Goal: Task Accomplishment & Management: Manage account settings

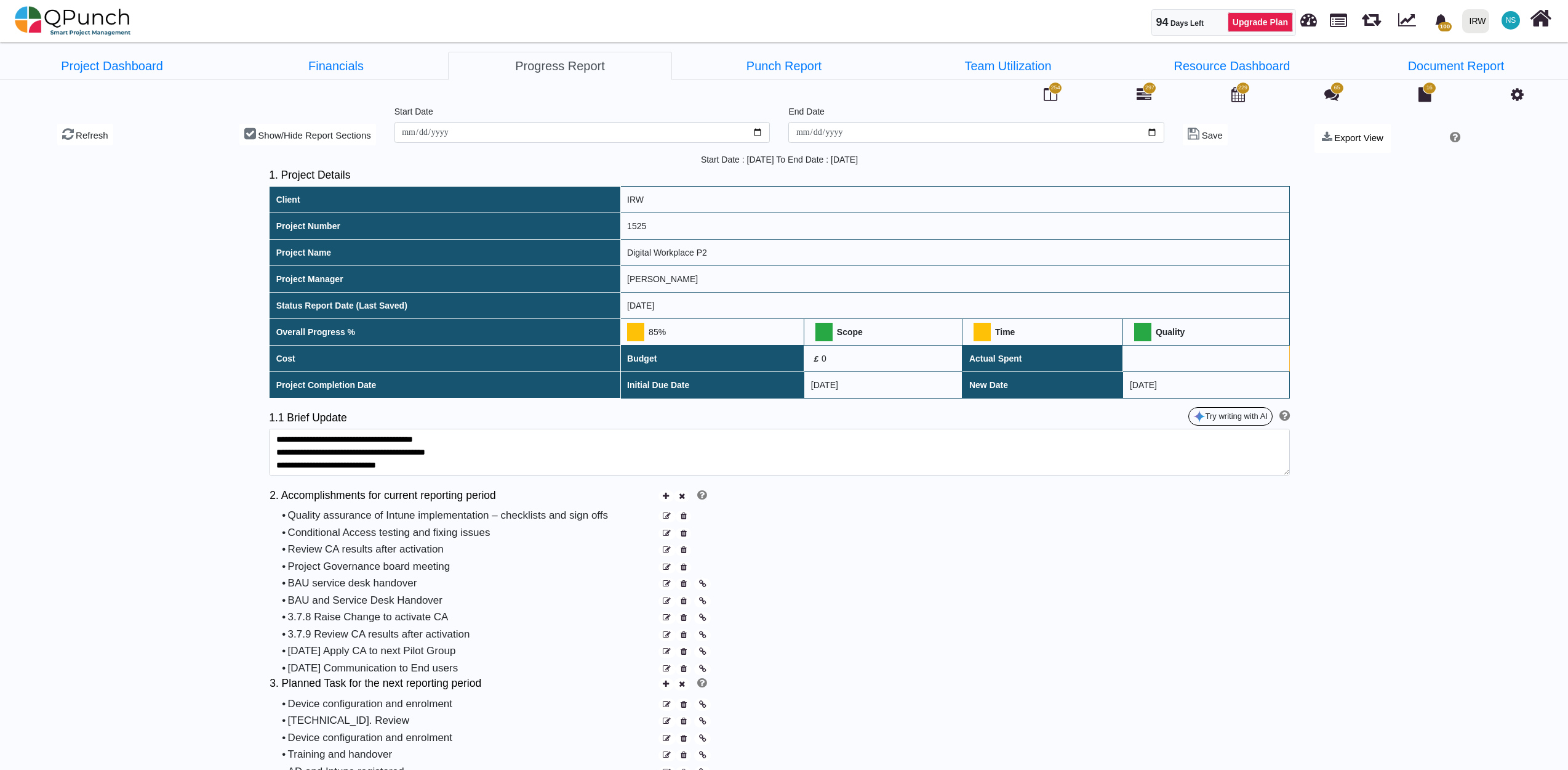
scroll to position [881, 0]
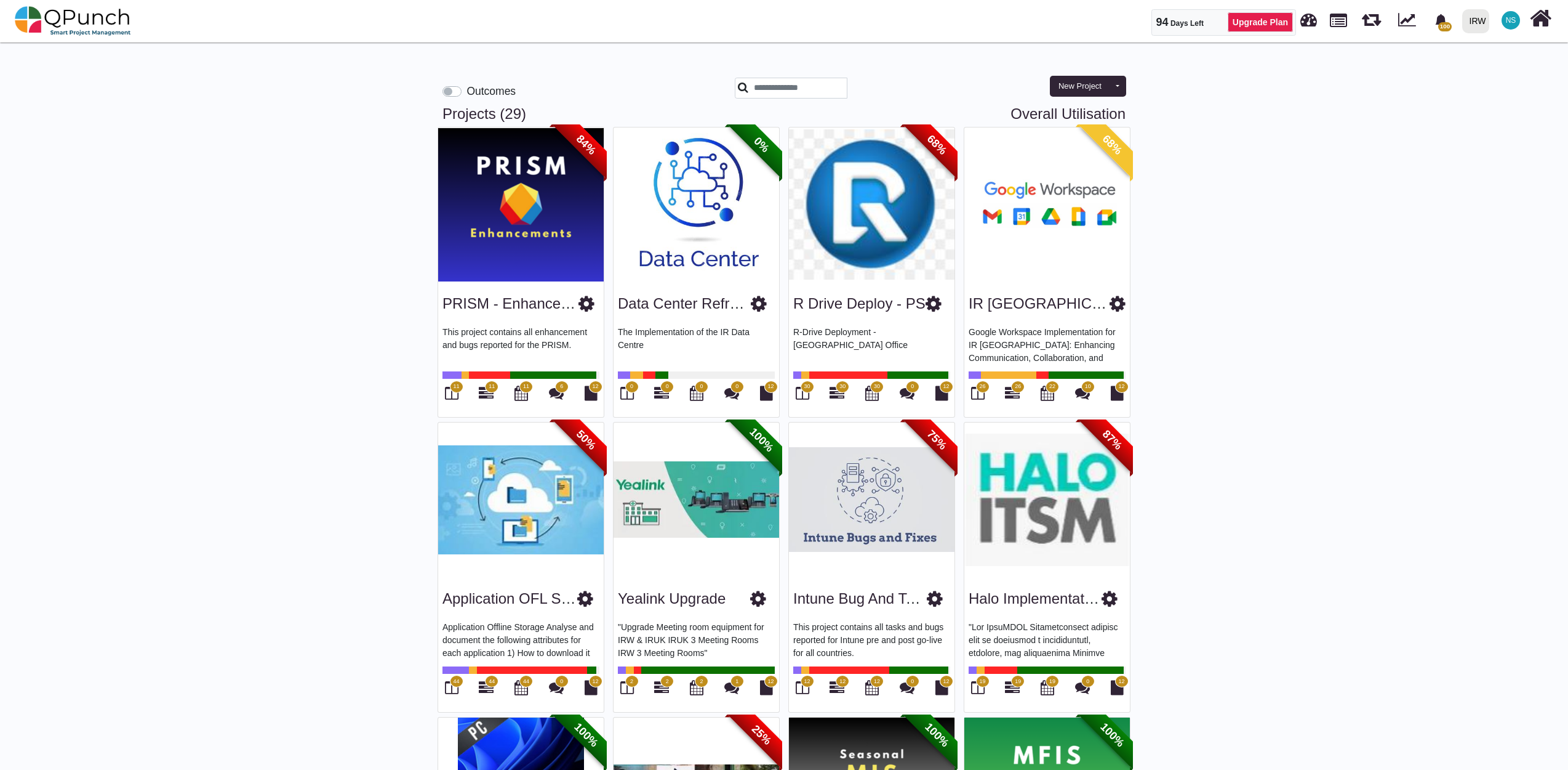
click at [1485, 24] on div "IRW" at bounding box center [1478, 21] width 16 height 22
click at [1513, 16] on span "NS" at bounding box center [1511, 20] width 11 height 7
click at [1494, 57] on link "Subscription Settings" at bounding box center [1473, 56] width 107 height 17
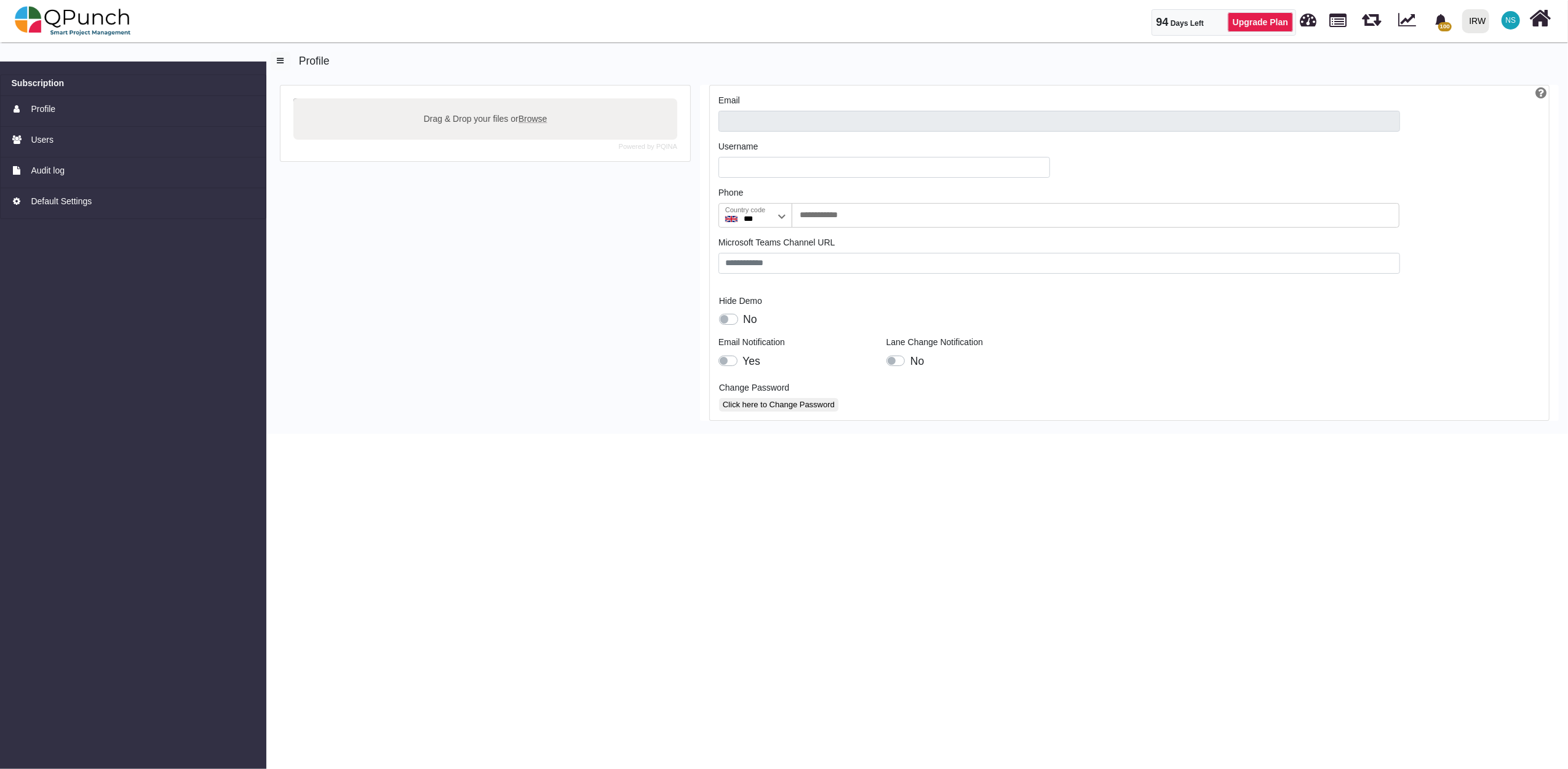
type input "**********"
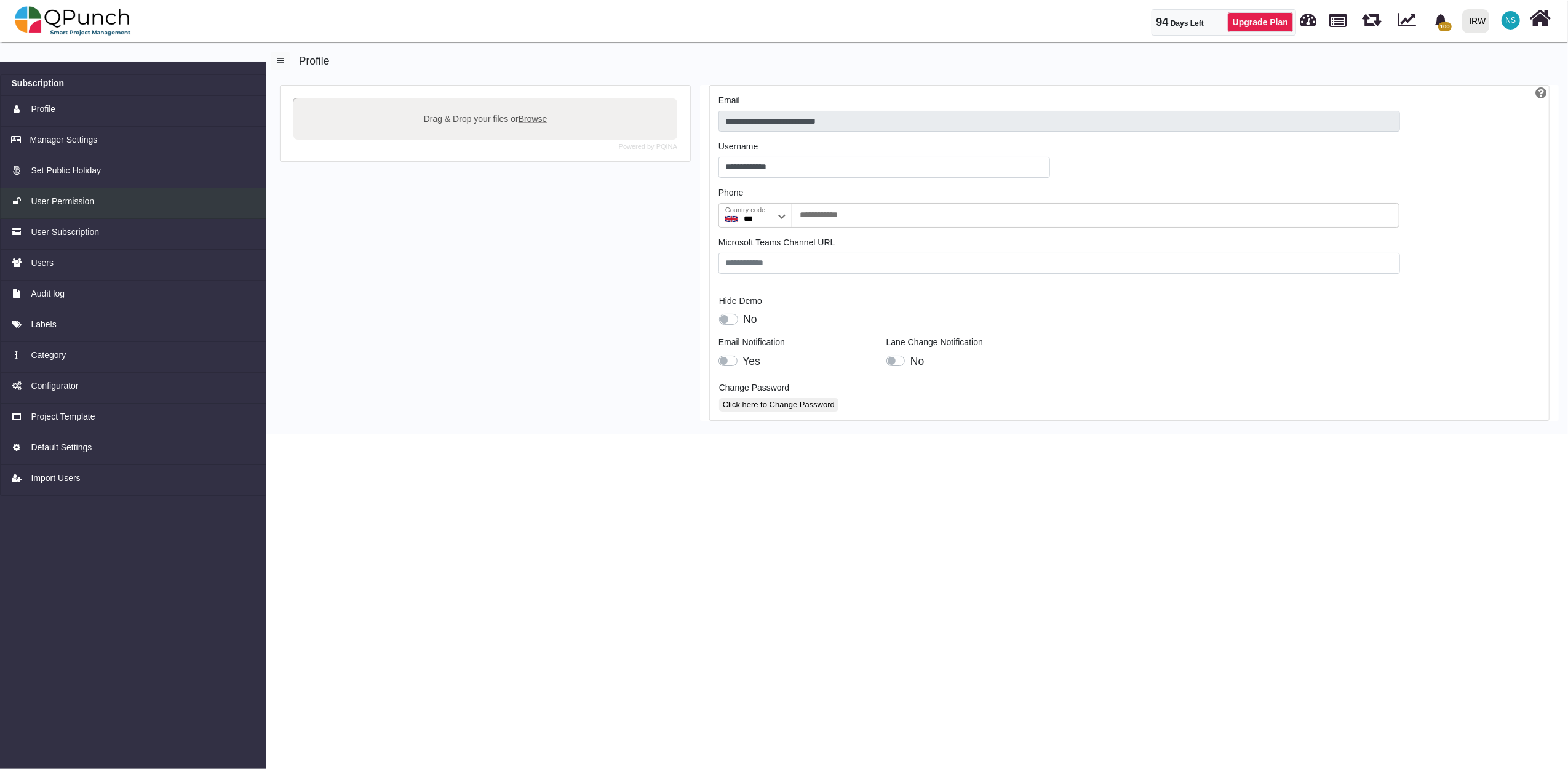
click at [70, 201] on span "User Permission" at bounding box center [63, 201] width 63 height 13
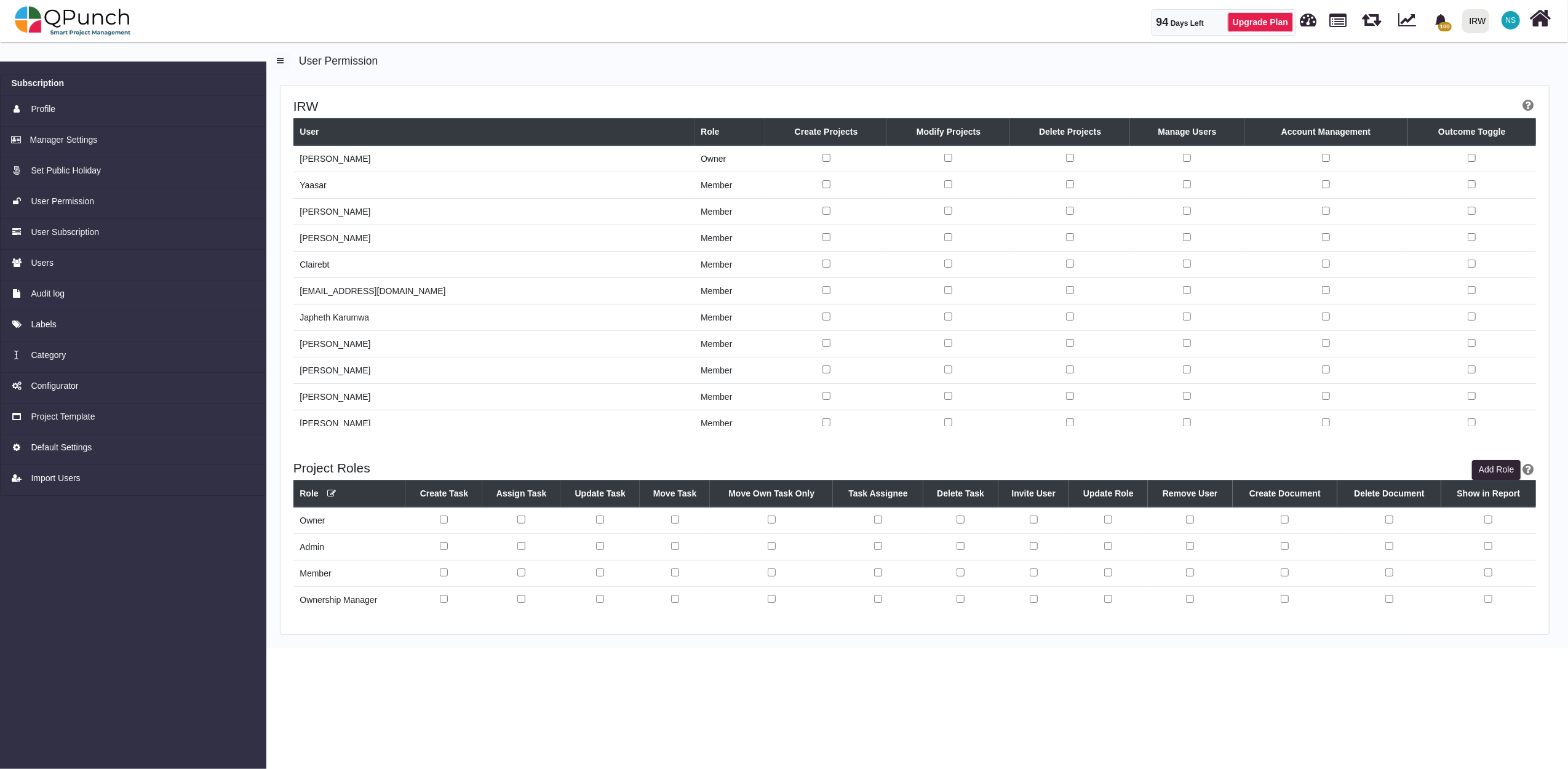
click at [695, 239] on td "member" at bounding box center [730, 238] width 71 height 26
click at [353, 243] on td "[PERSON_NAME]" at bounding box center [494, 238] width 401 height 26
click at [70, 197] on span "User Permission" at bounding box center [63, 201] width 63 height 13
click at [71, 204] on span "User Permission" at bounding box center [63, 201] width 63 height 13
click at [79, 203] on span "User Permission" at bounding box center [63, 201] width 63 height 13
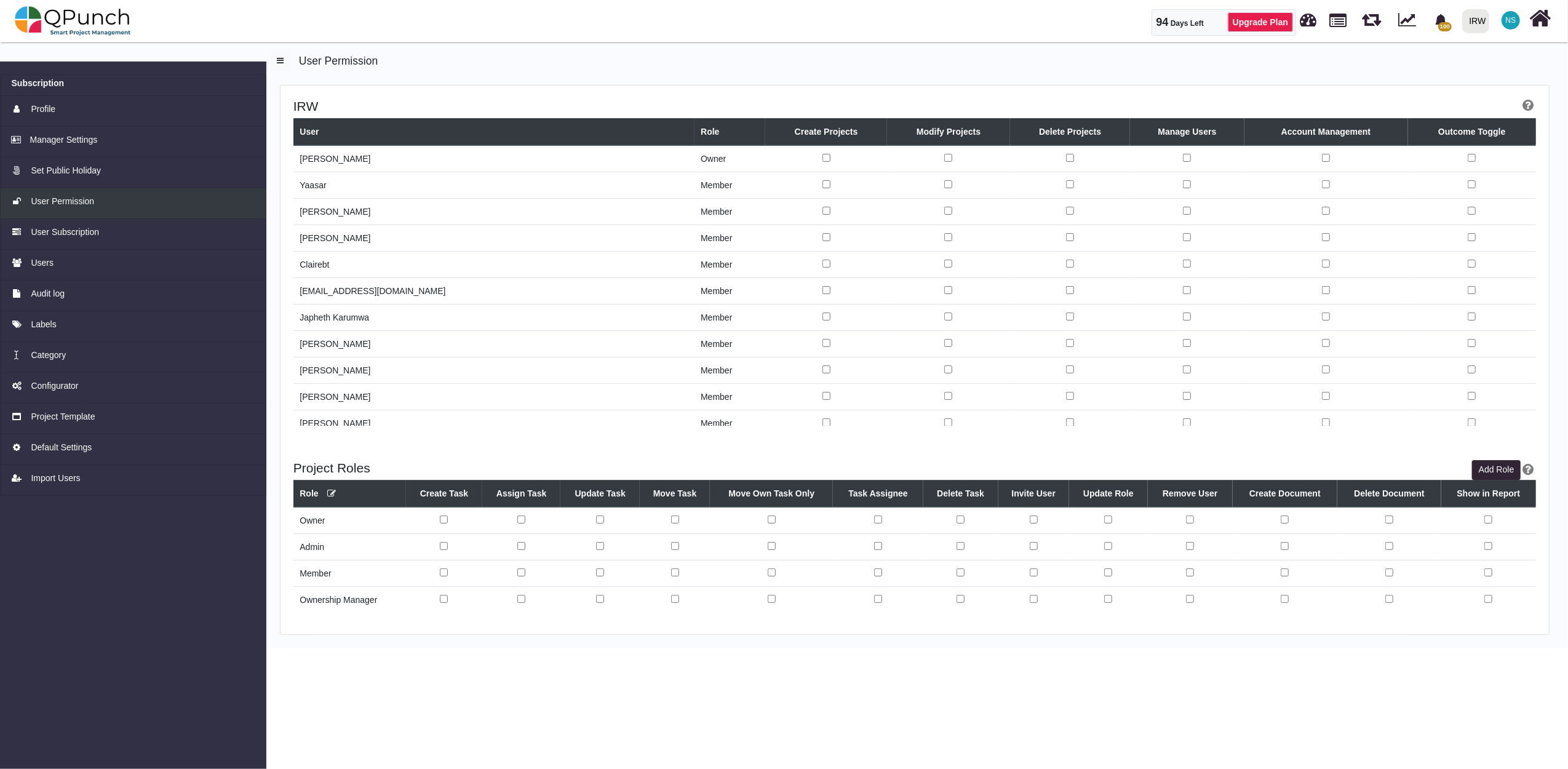
click at [79, 203] on span "User Permission" at bounding box center [63, 201] width 63 height 13
click at [82, 199] on span "User Permission" at bounding box center [63, 201] width 63 height 13
click at [43, 257] on span "Users" at bounding box center [42, 263] width 23 height 13
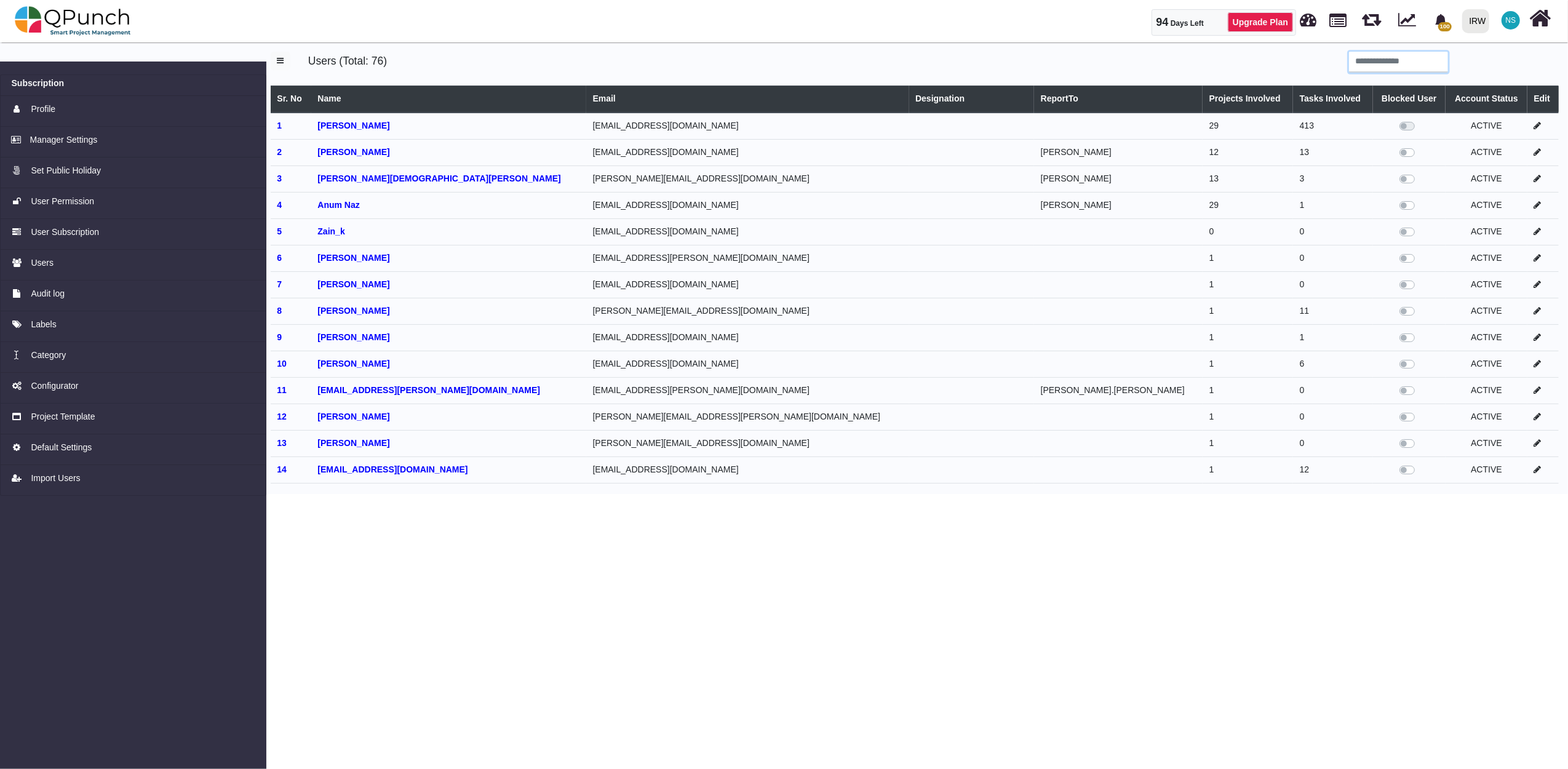
click at [1395, 66] on input "search" at bounding box center [1398, 62] width 99 height 21
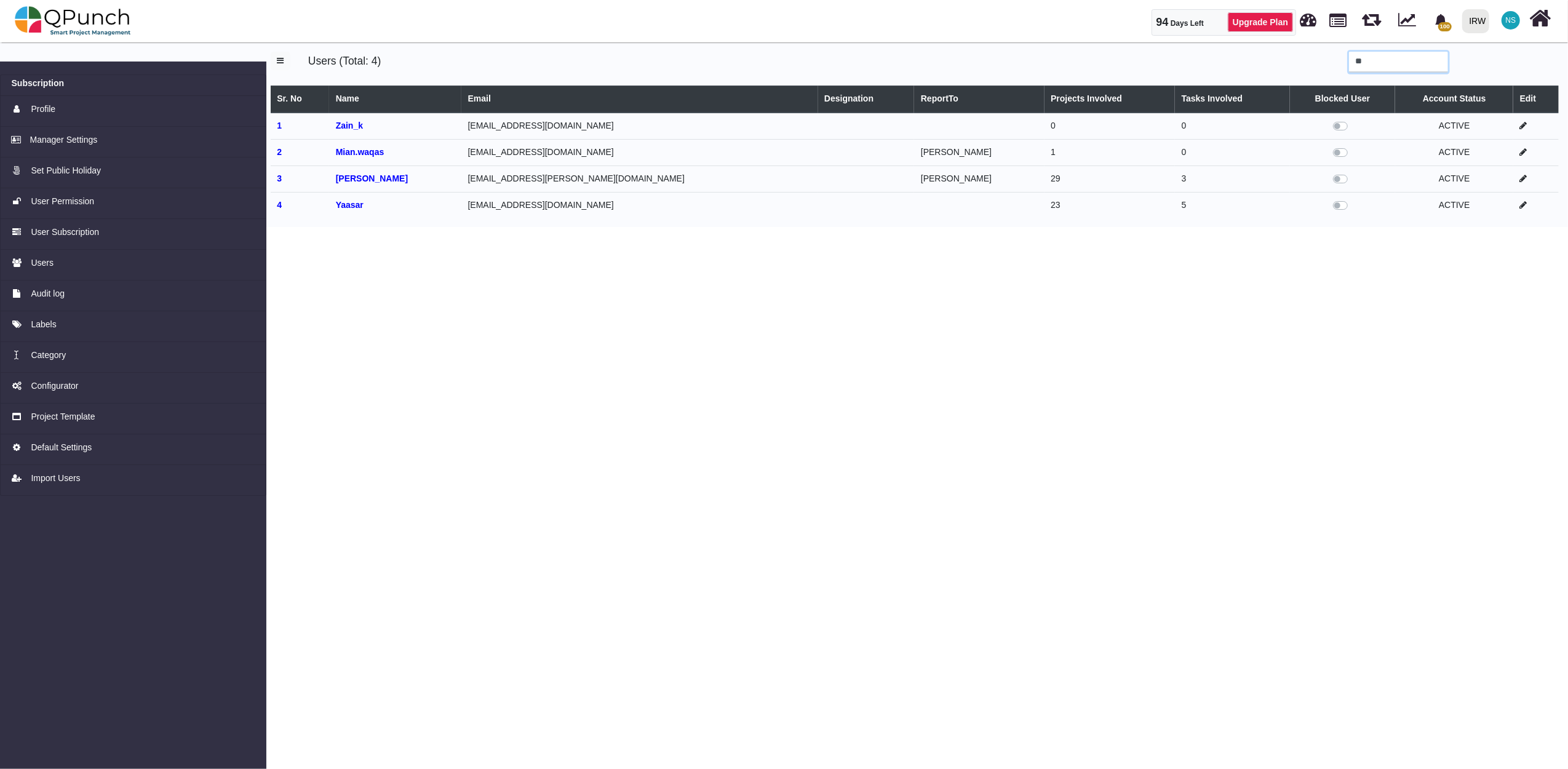
type input "**"
click at [1520, 178] on icon at bounding box center [1523, 178] width 7 height 9
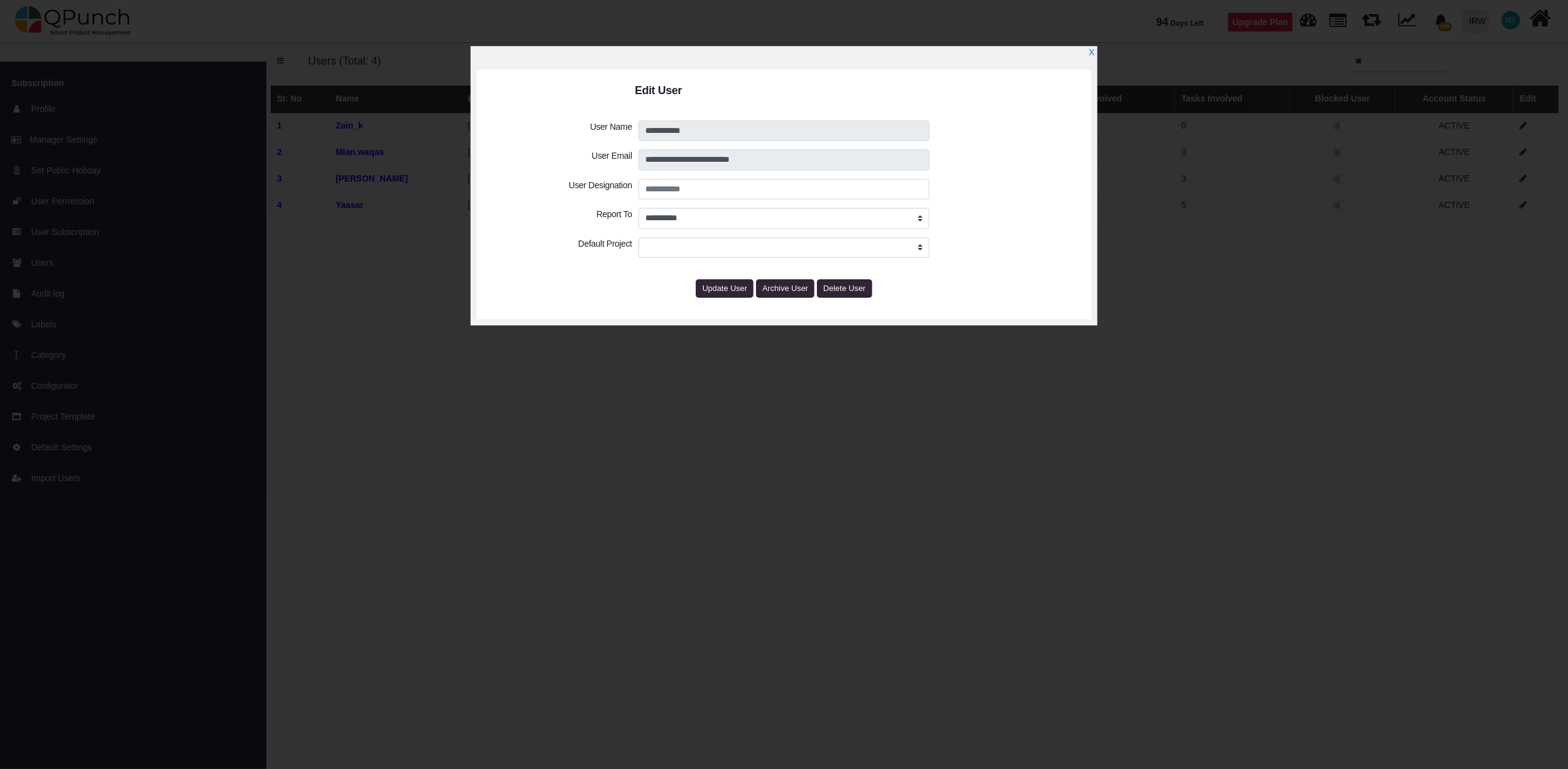
select select "****"
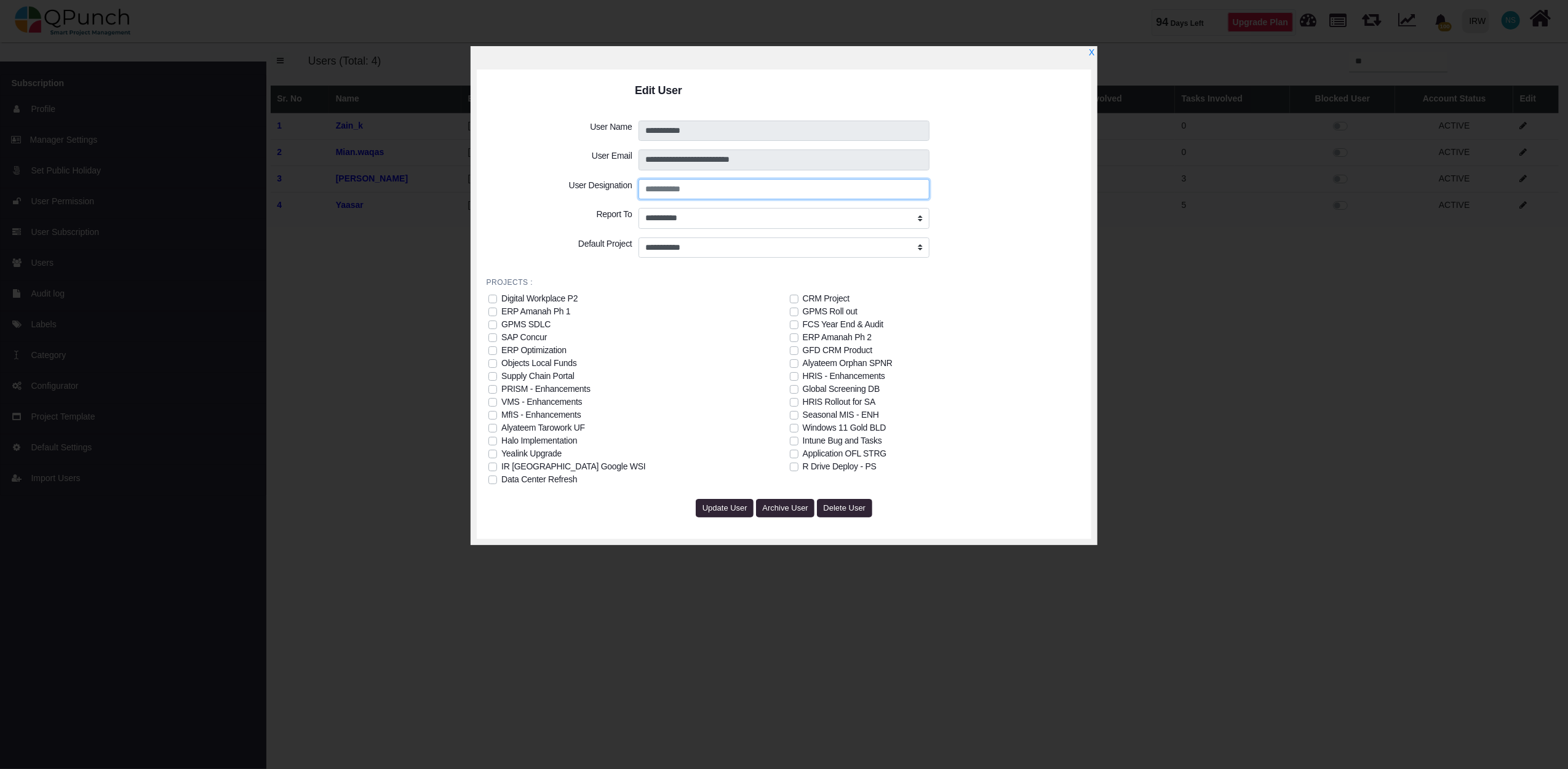
click at [704, 191] on input "text" at bounding box center [784, 189] width 291 height 21
click at [704, 192] on input "text" at bounding box center [784, 189] width 291 height 21
drag, startPoint x: 710, startPoint y: 189, endPoint x: 626, endPoint y: 191, distance: 84.0
click at [626, 191] on div "**********" at bounding box center [784, 323] width 595 height 406
click at [661, 184] on input "text" at bounding box center [784, 189] width 291 height 21
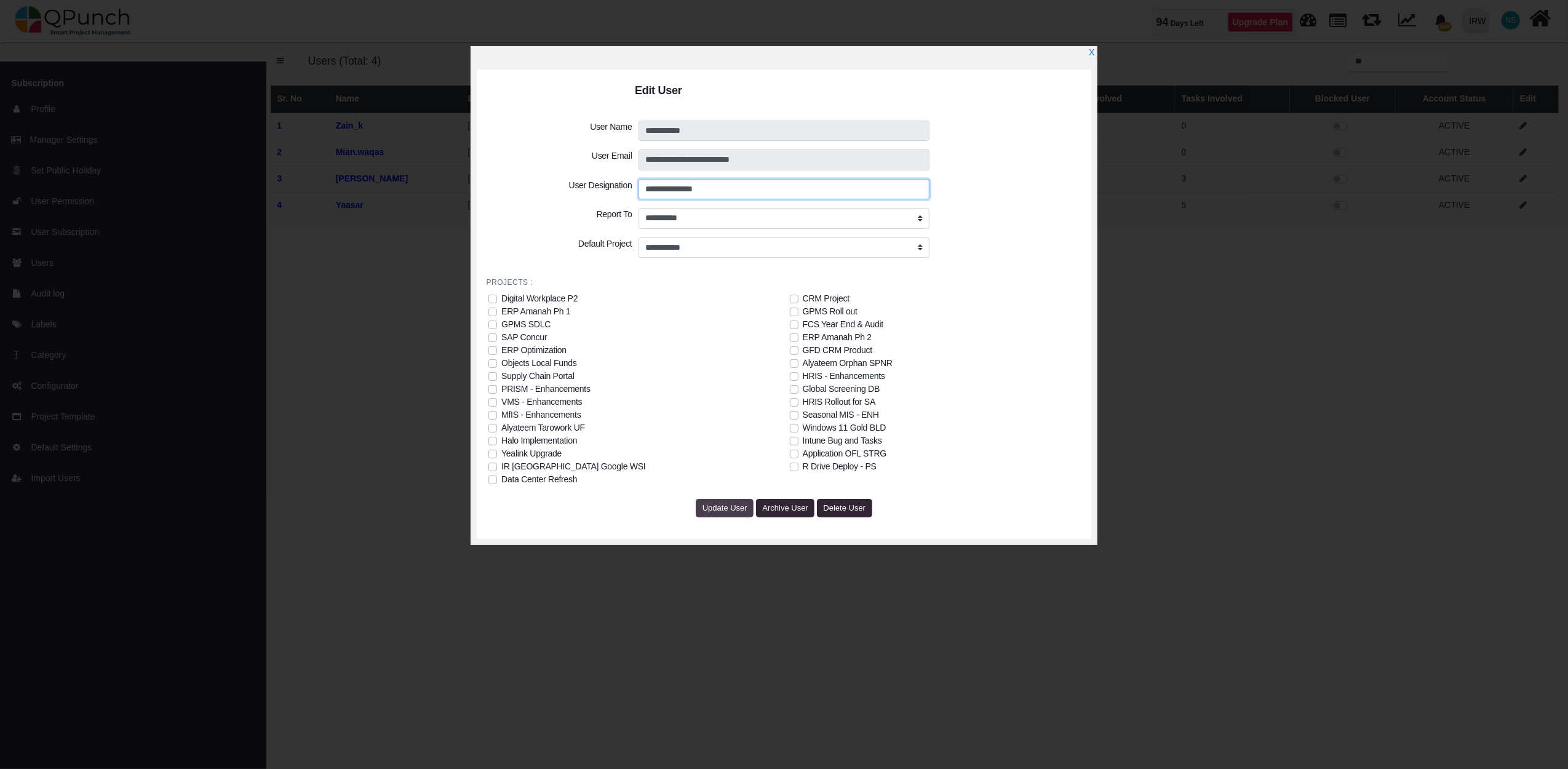
type input "**********"
click at [732, 507] on span "Update User" at bounding box center [725, 508] width 45 height 9
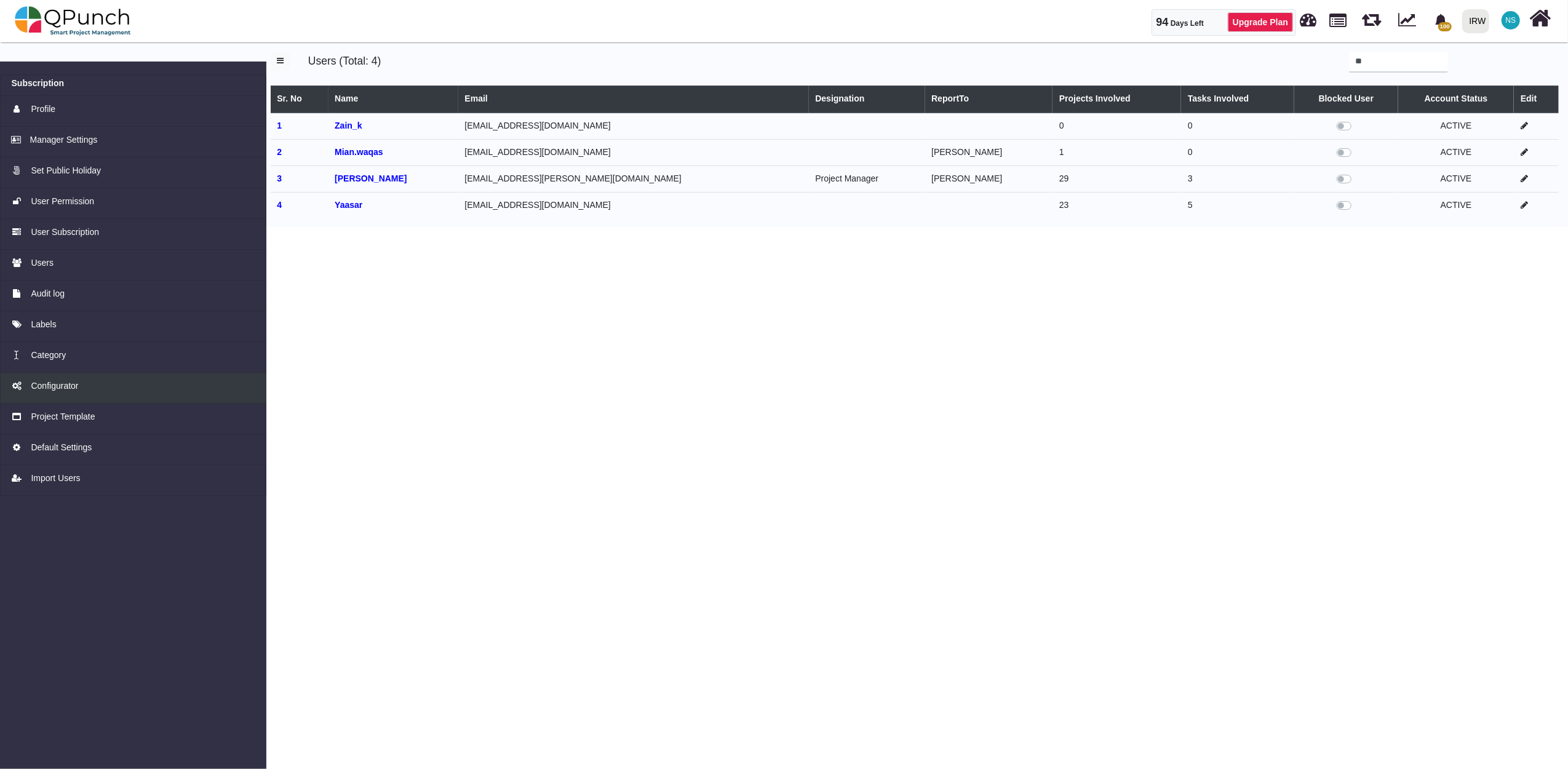
click at [70, 386] on span "Configurator" at bounding box center [55, 386] width 47 height 13
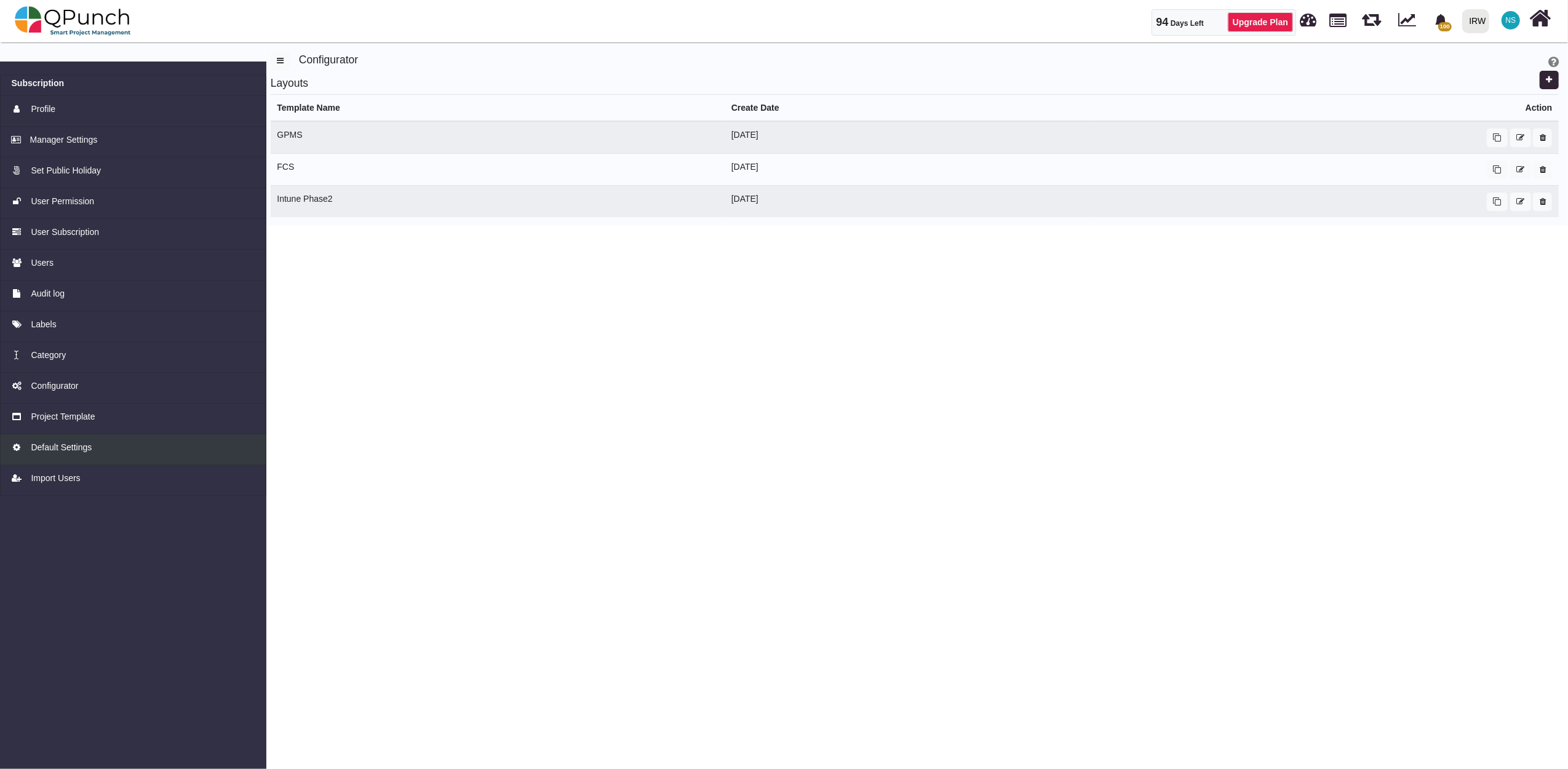
click at [61, 448] on span "Default Settings" at bounding box center [61, 447] width 61 height 13
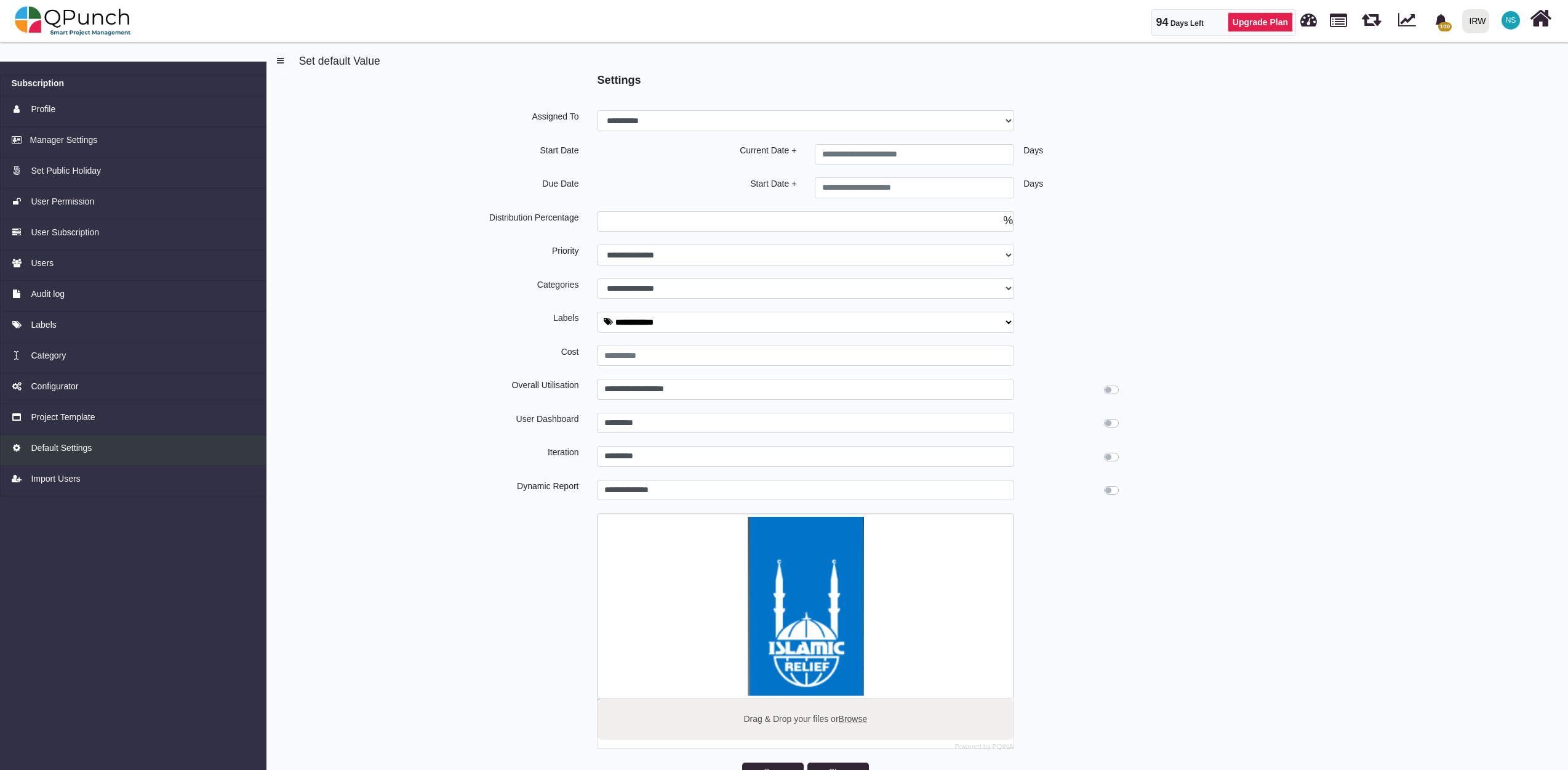
type input "********"
type input "*"
click at [75, 198] on span "User Permission" at bounding box center [63, 202] width 63 height 13
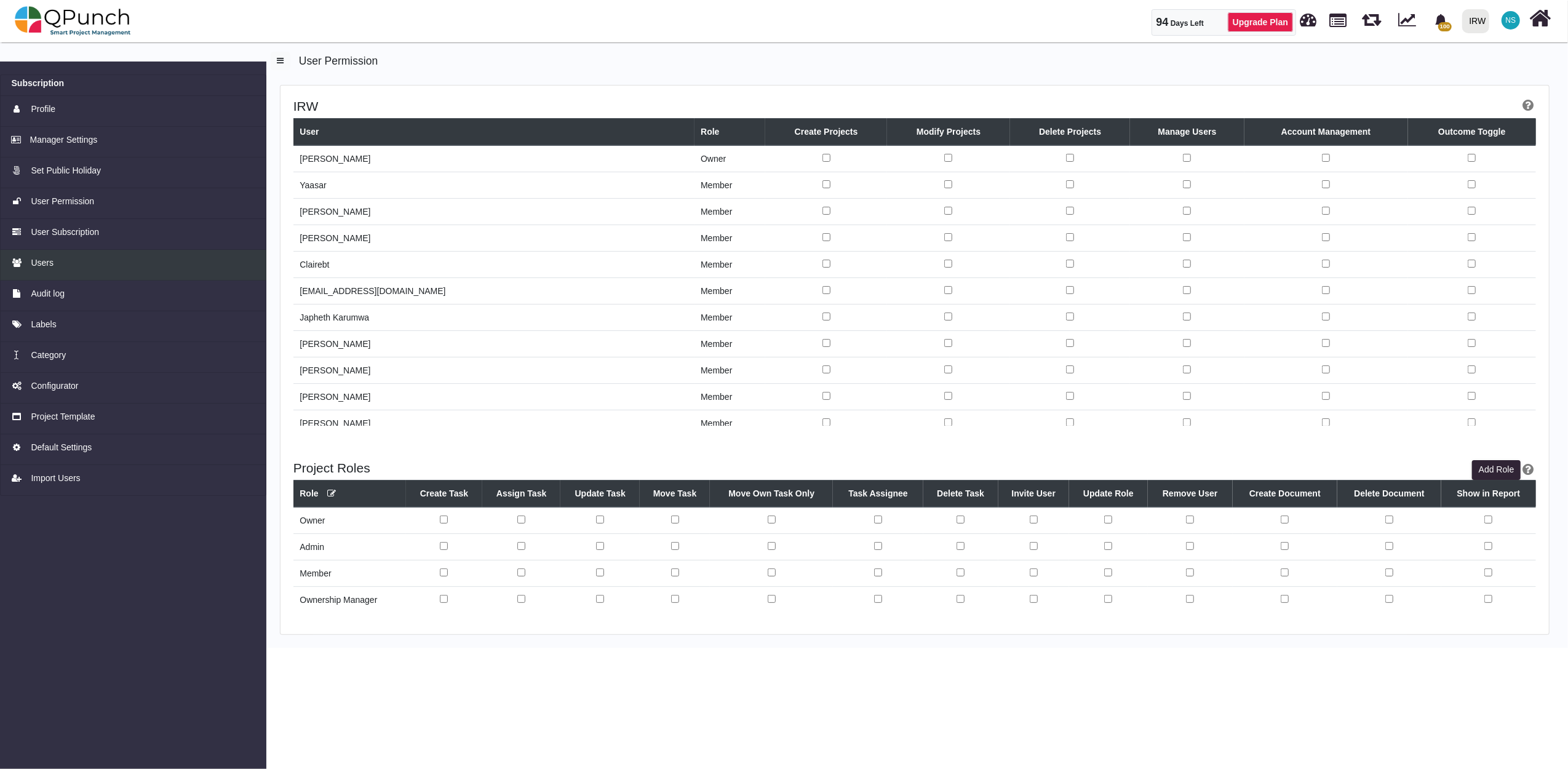
click at [47, 260] on span "Users" at bounding box center [42, 263] width 23 height 13
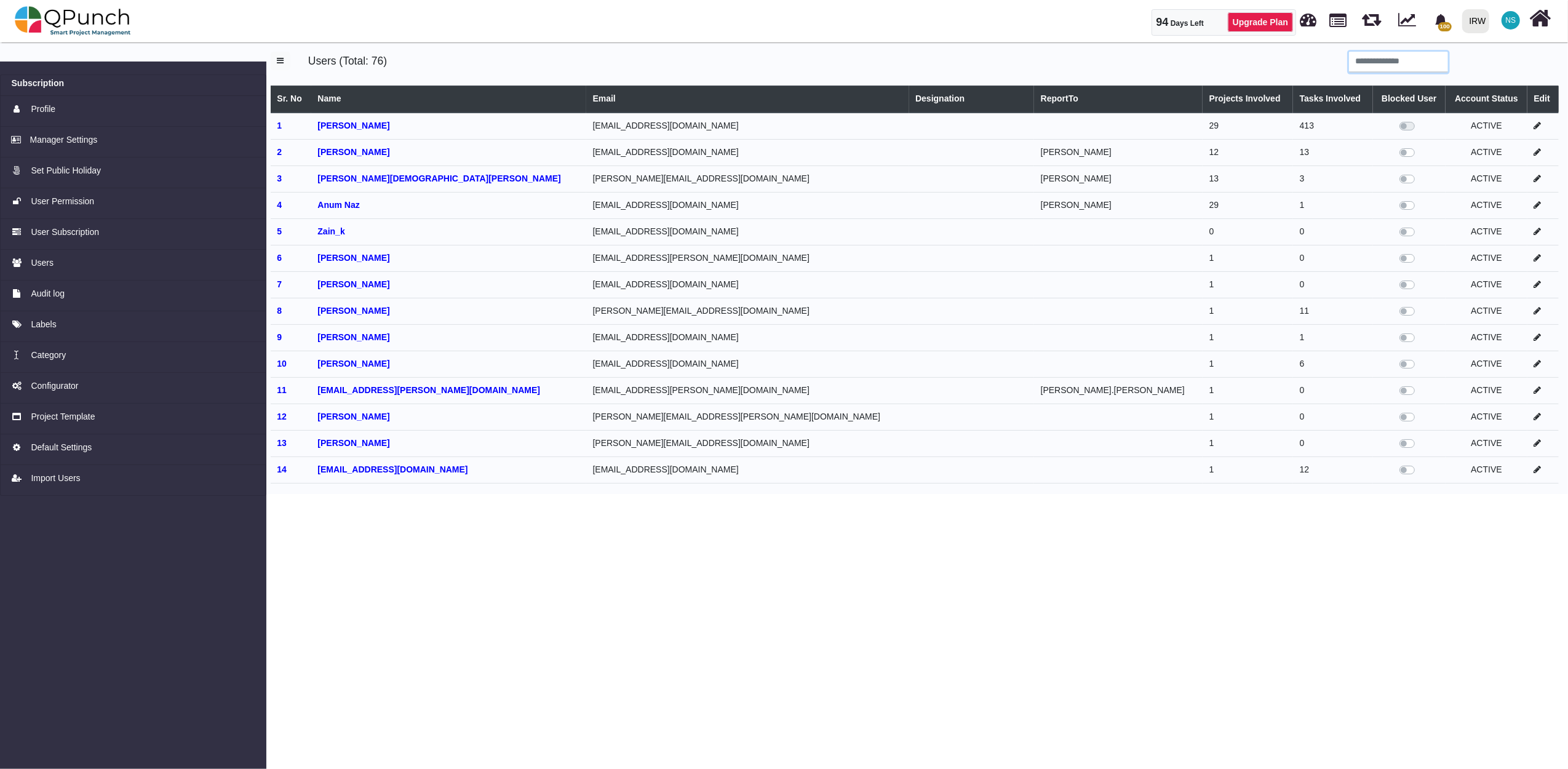
click at [1376, 62] on input "search" at bounding box center [1398, 62] width 99 height 21
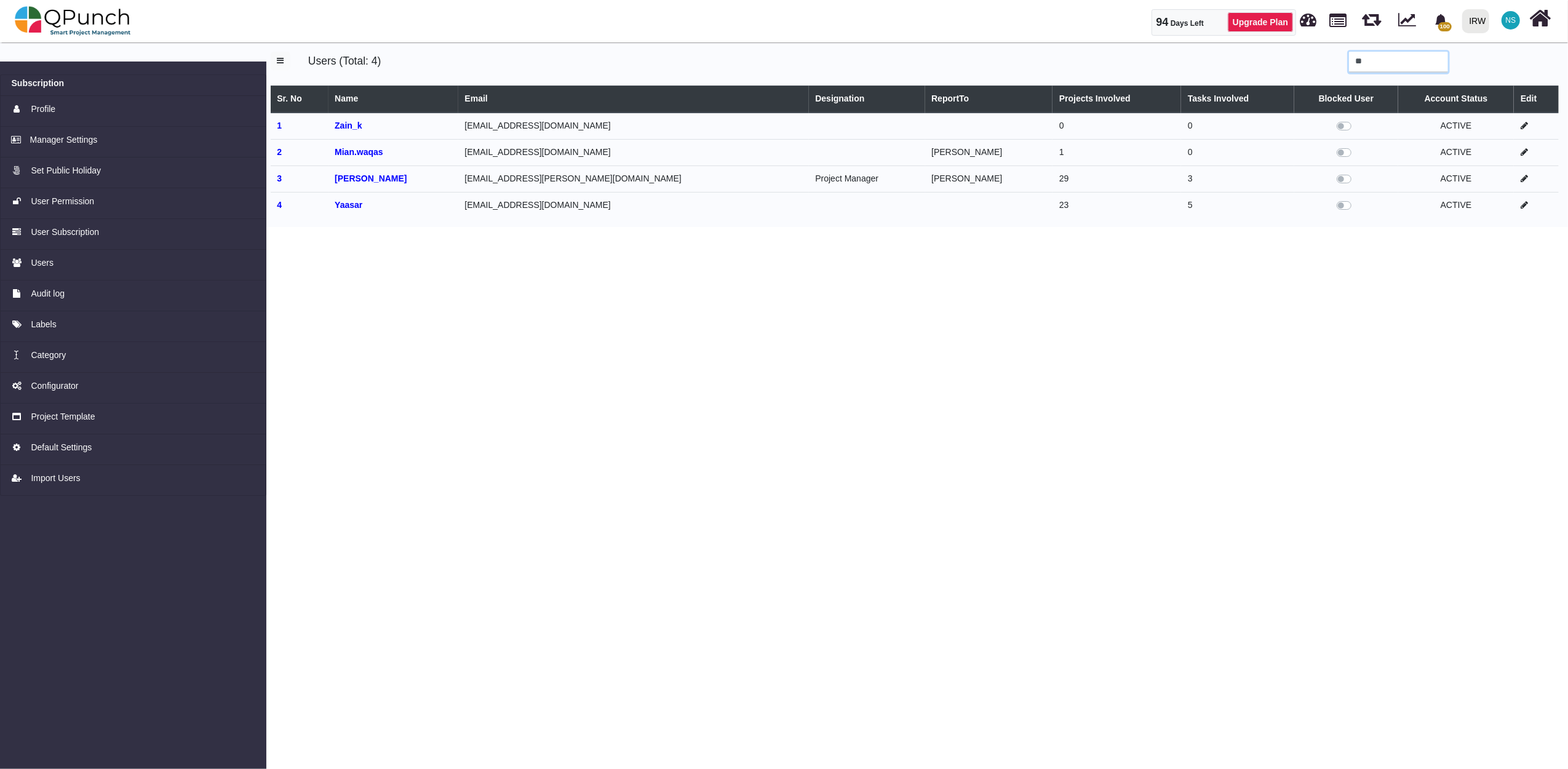
type input "**"
click at [1521, 176] on icon at bounding box center [1524, 178] width 7 height 9
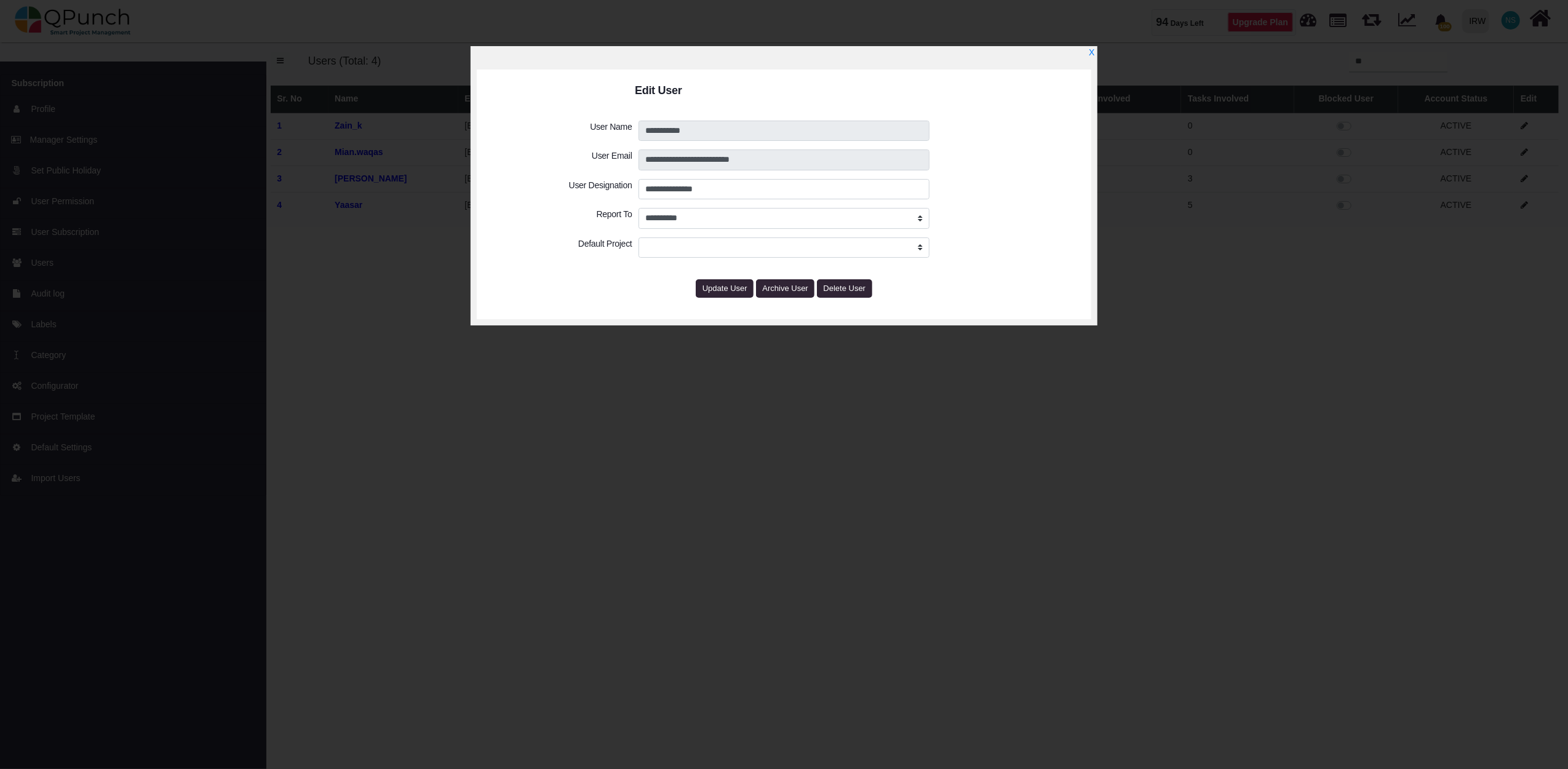
select select "****"
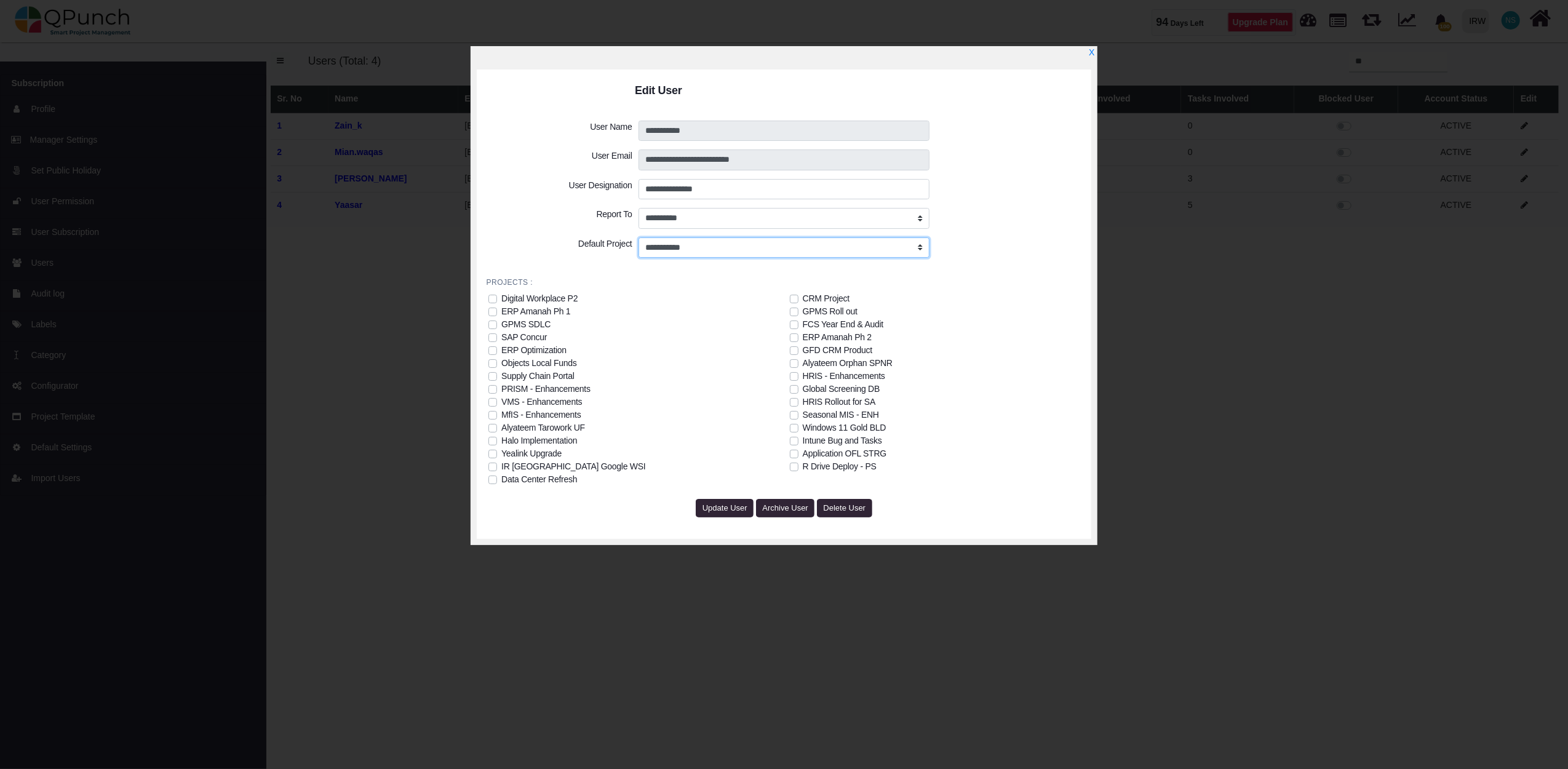
click at [720, 241] on select "**********" at bounding box center [784, 248] width 291 height 21
click at [638, 237] on select "**********" at bounding box center [784, 248] width 291 height 21
click at [566, 300] on div "Digital Workplace P2" at bounding box center [540, 299] width 76 height 13
click at [570, 296] on div "Digital Workplace P2" at bounding box center [540, 299] width 76 height 13
click at [1092, 48] on link "X" at bounding box center [1091, 53] width 6 height 11
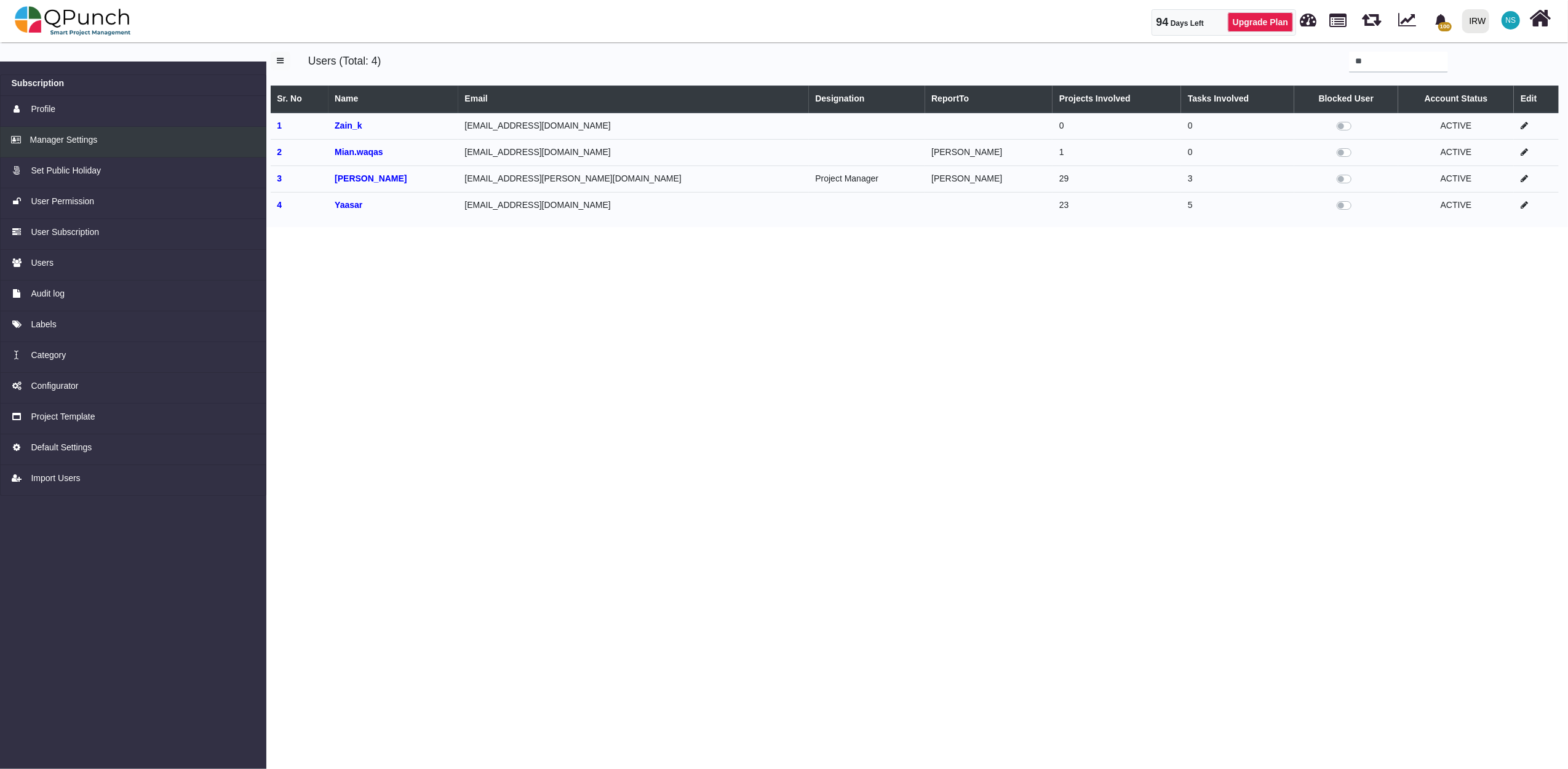
click at [52, 136] on span "Manager Settings" at bounding box center [64, 140] width 68 height 13
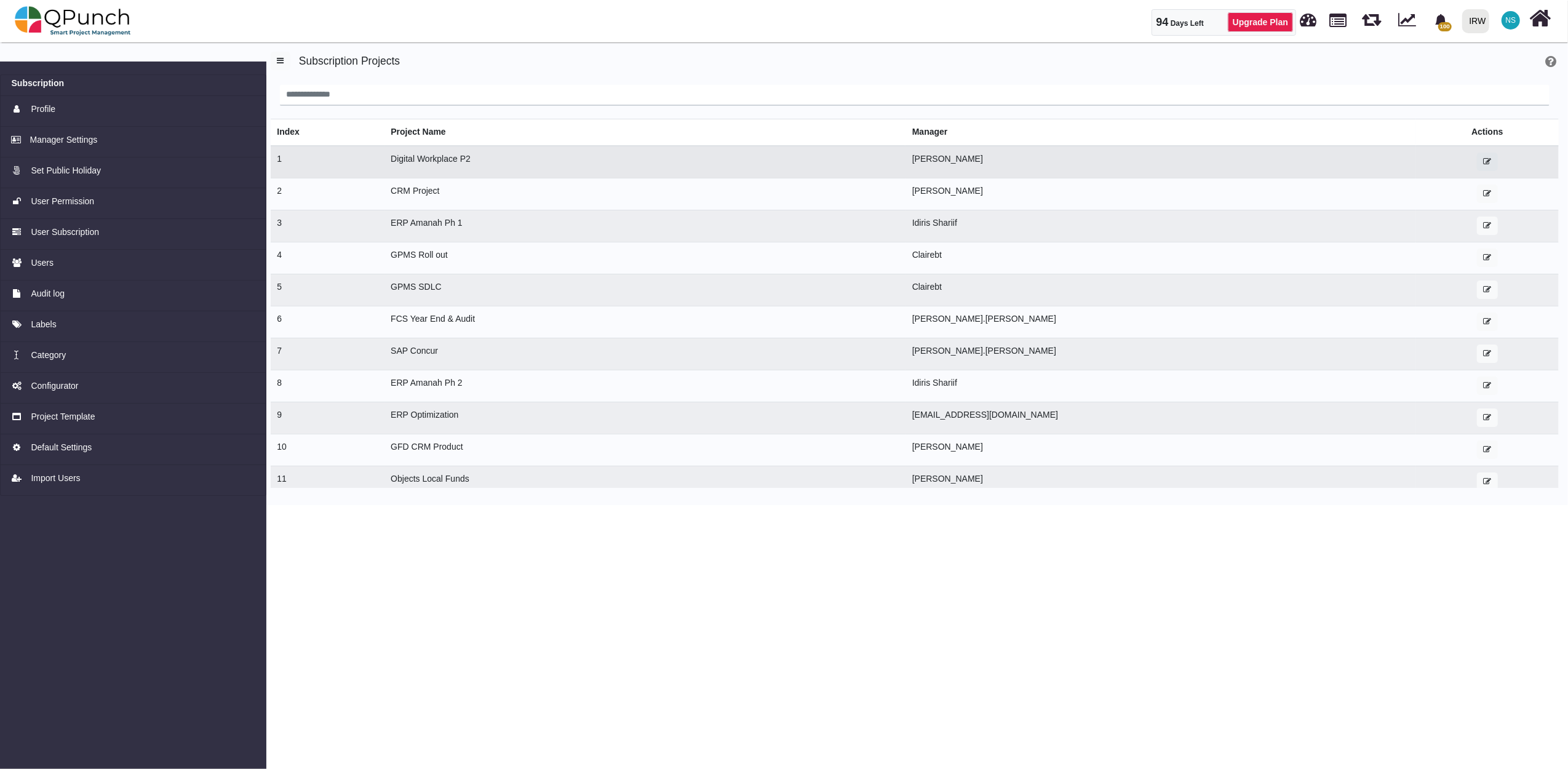
click at [1477, 156] on button "button" at bounding box center [1488, 162] width 21 height 18
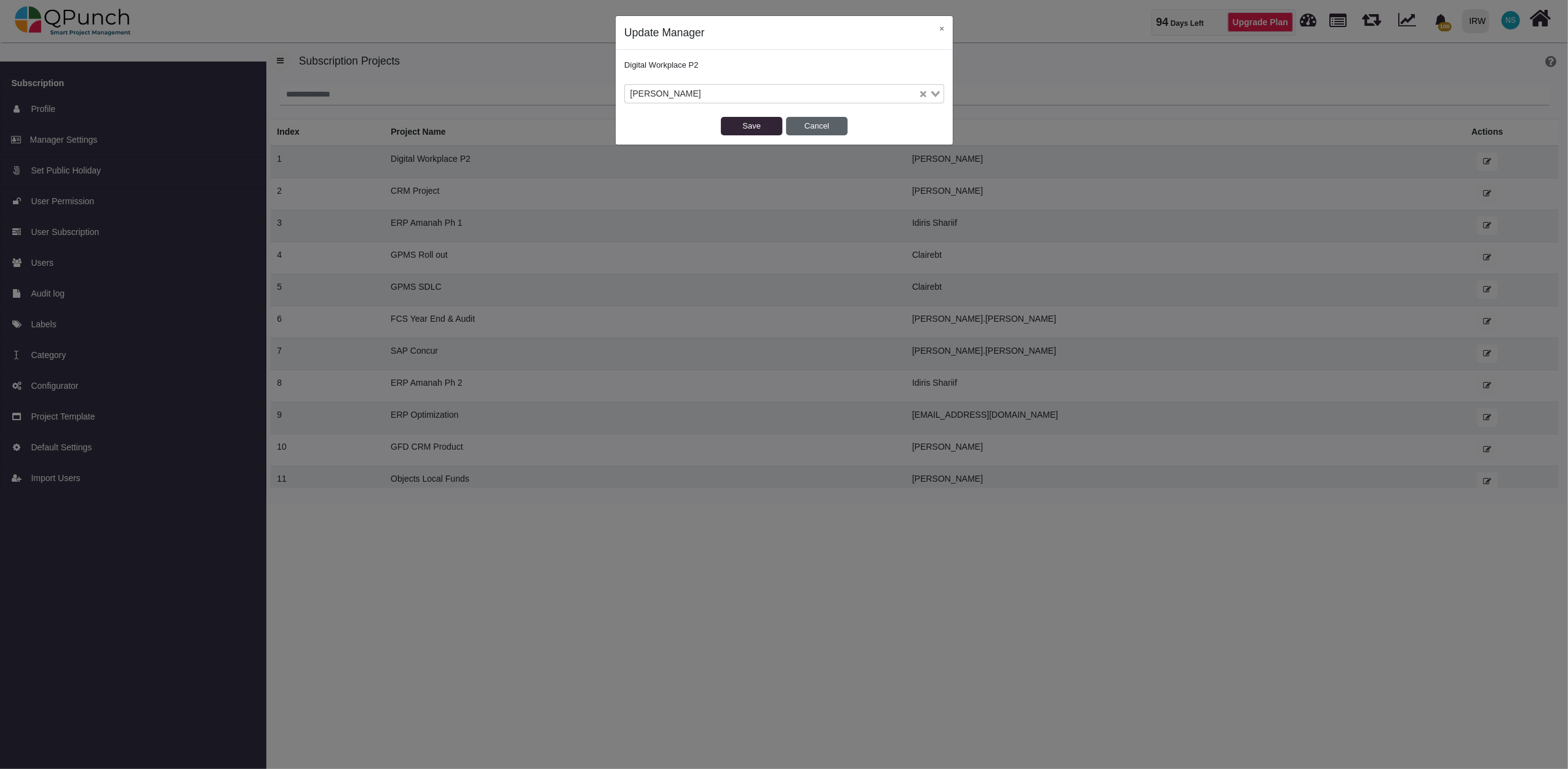
click at [830, 123] on button "Cancel" at bounding box center [817, 126] width 61 height 18
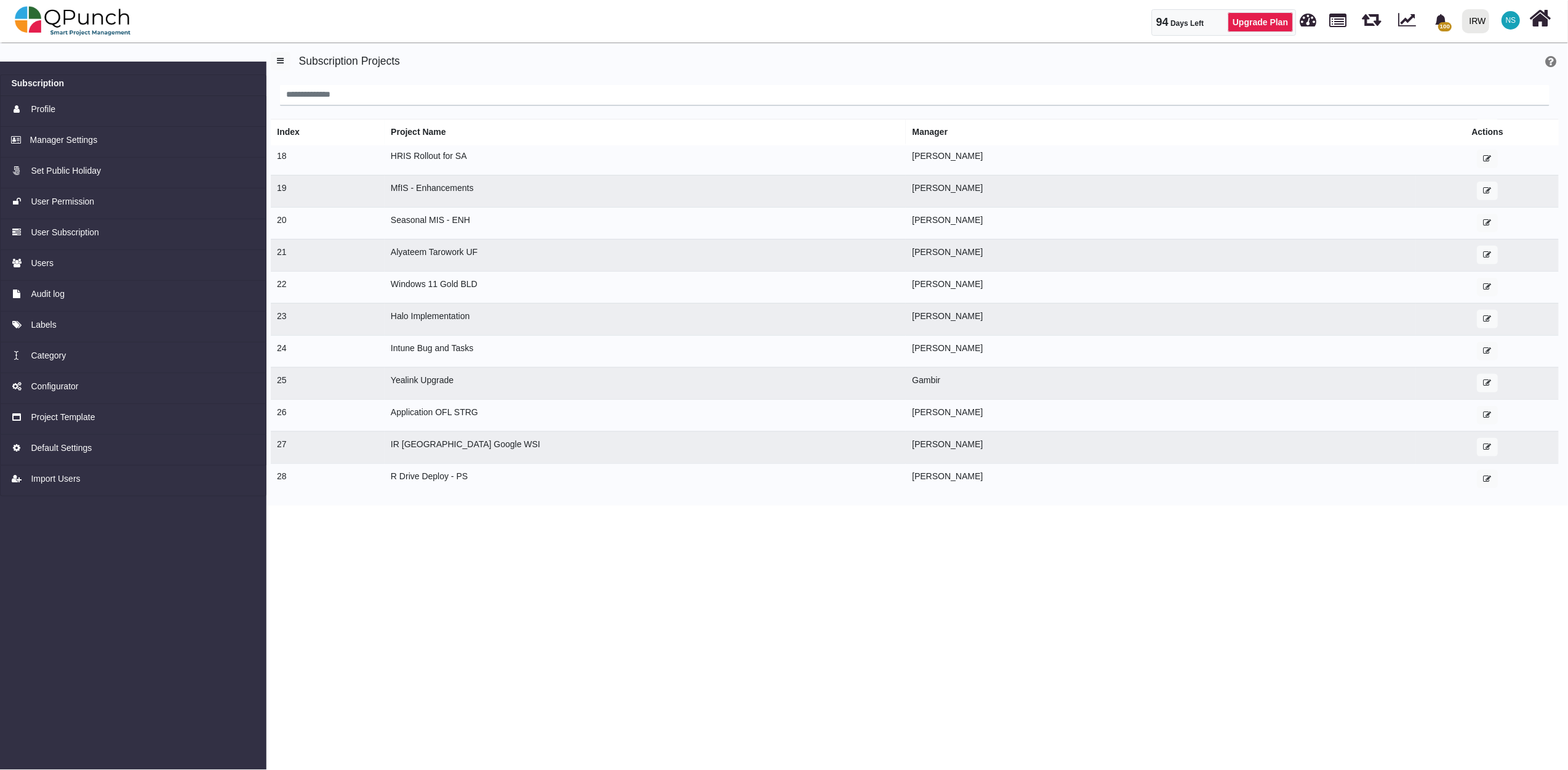
scroll to position [591, 0]
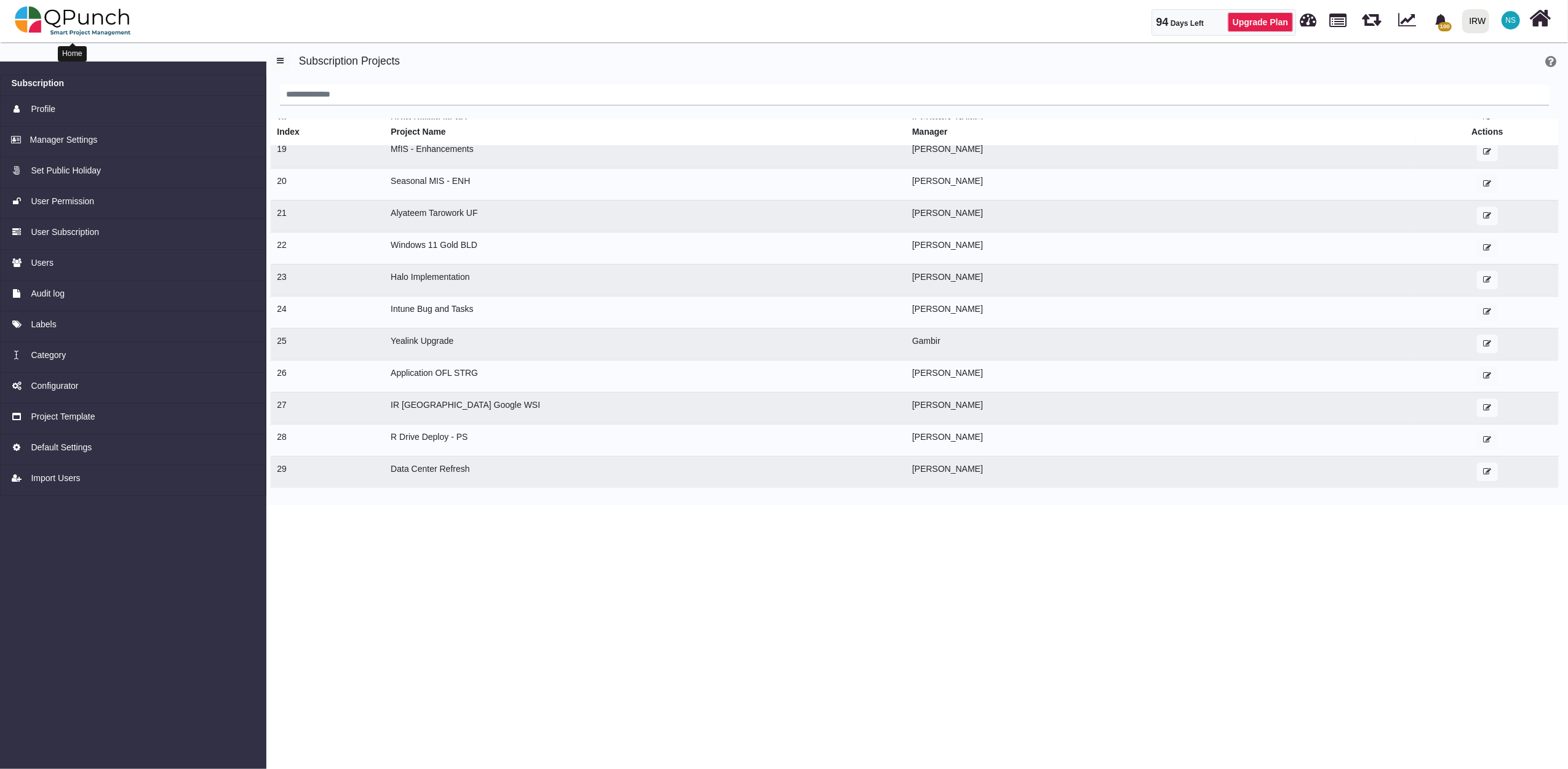
click at [76, 20] on img at bounding box center [72, 21] width 116 height 37
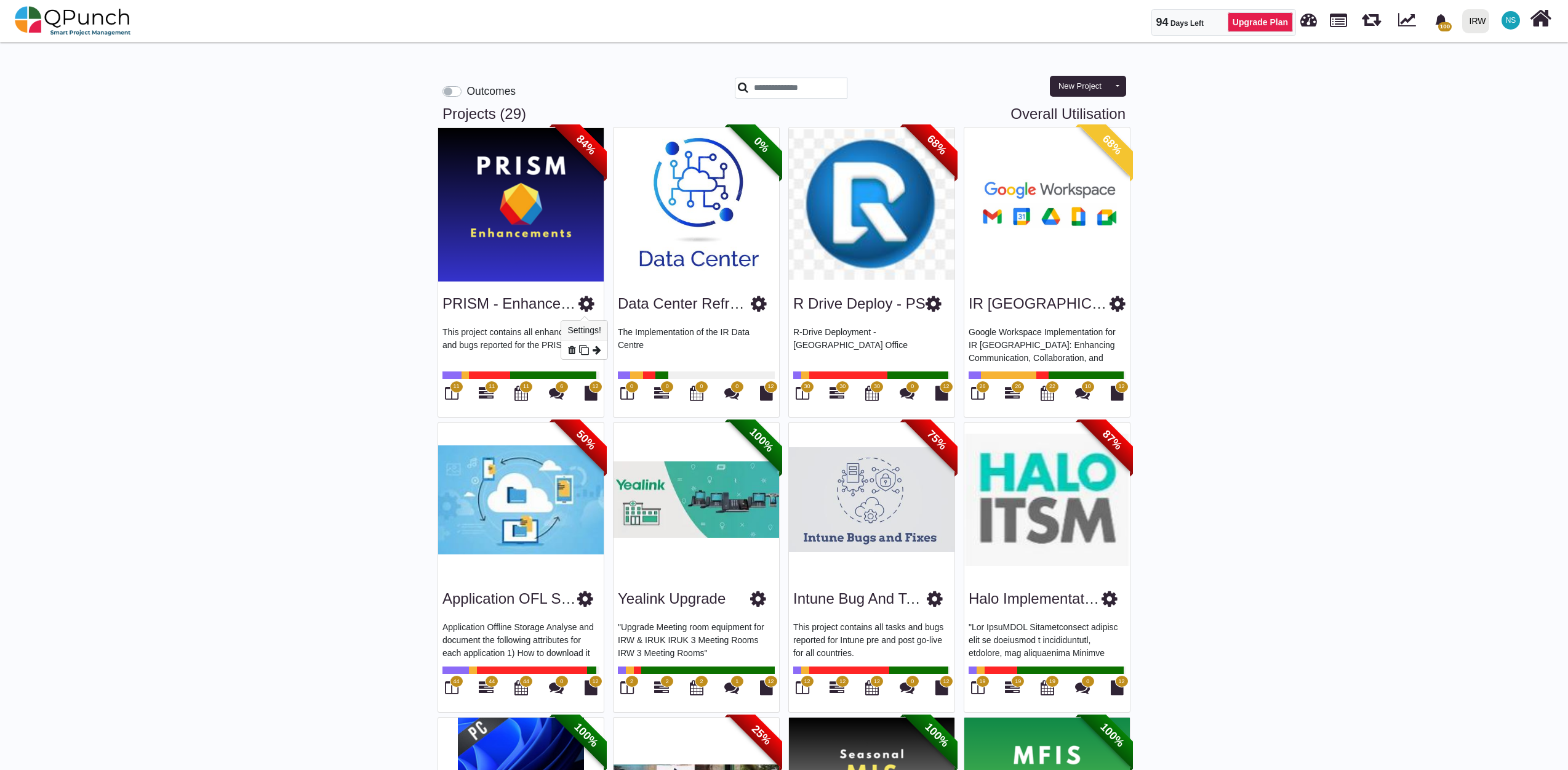
click at [587, 309] on icon at bounding box center [587, 304] width 16 height 18
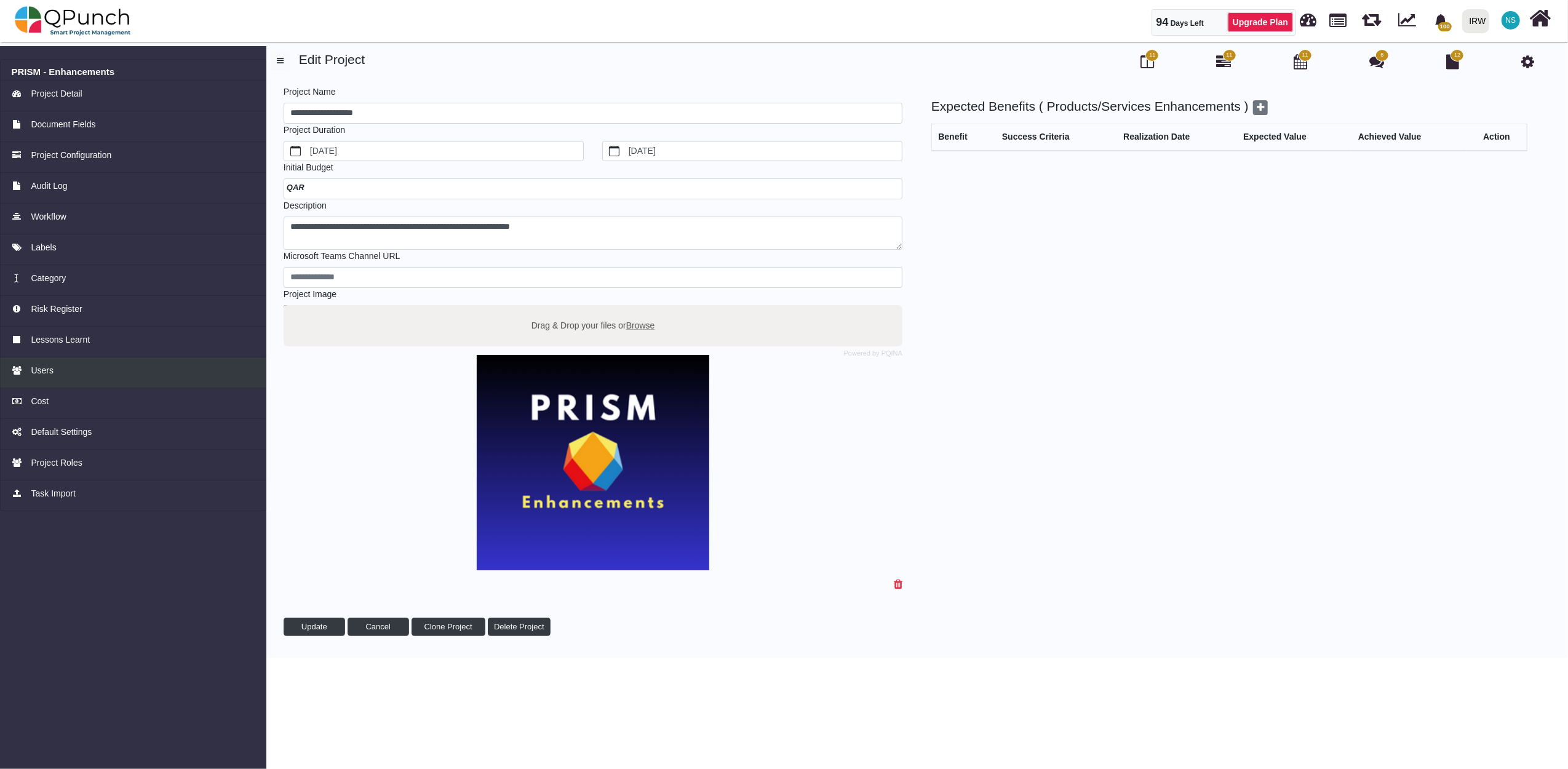
click at [49, 368] on span "Users" at bounding box center [42, 370] width 23 height 13
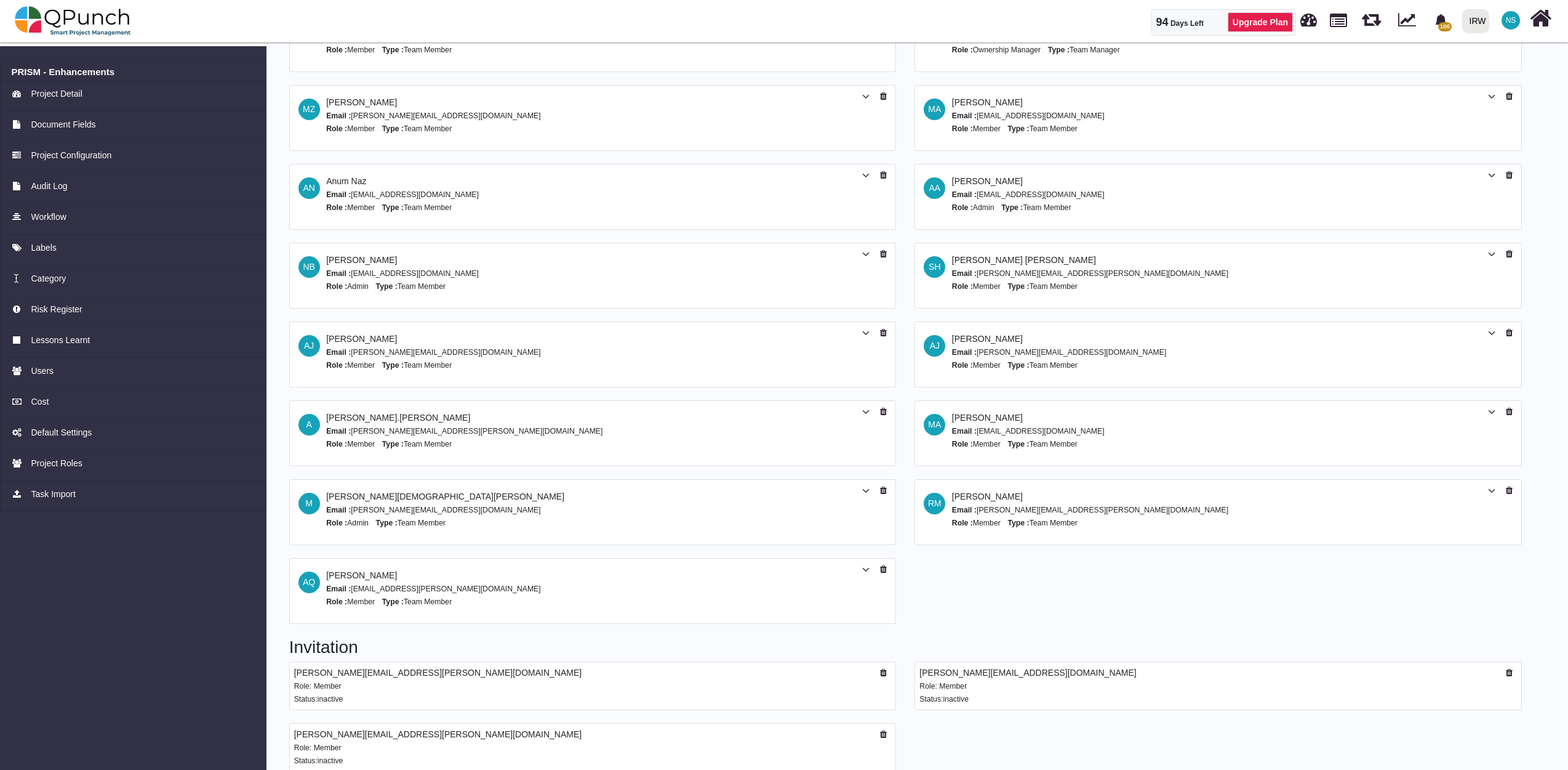
scroll to position [188, 0]
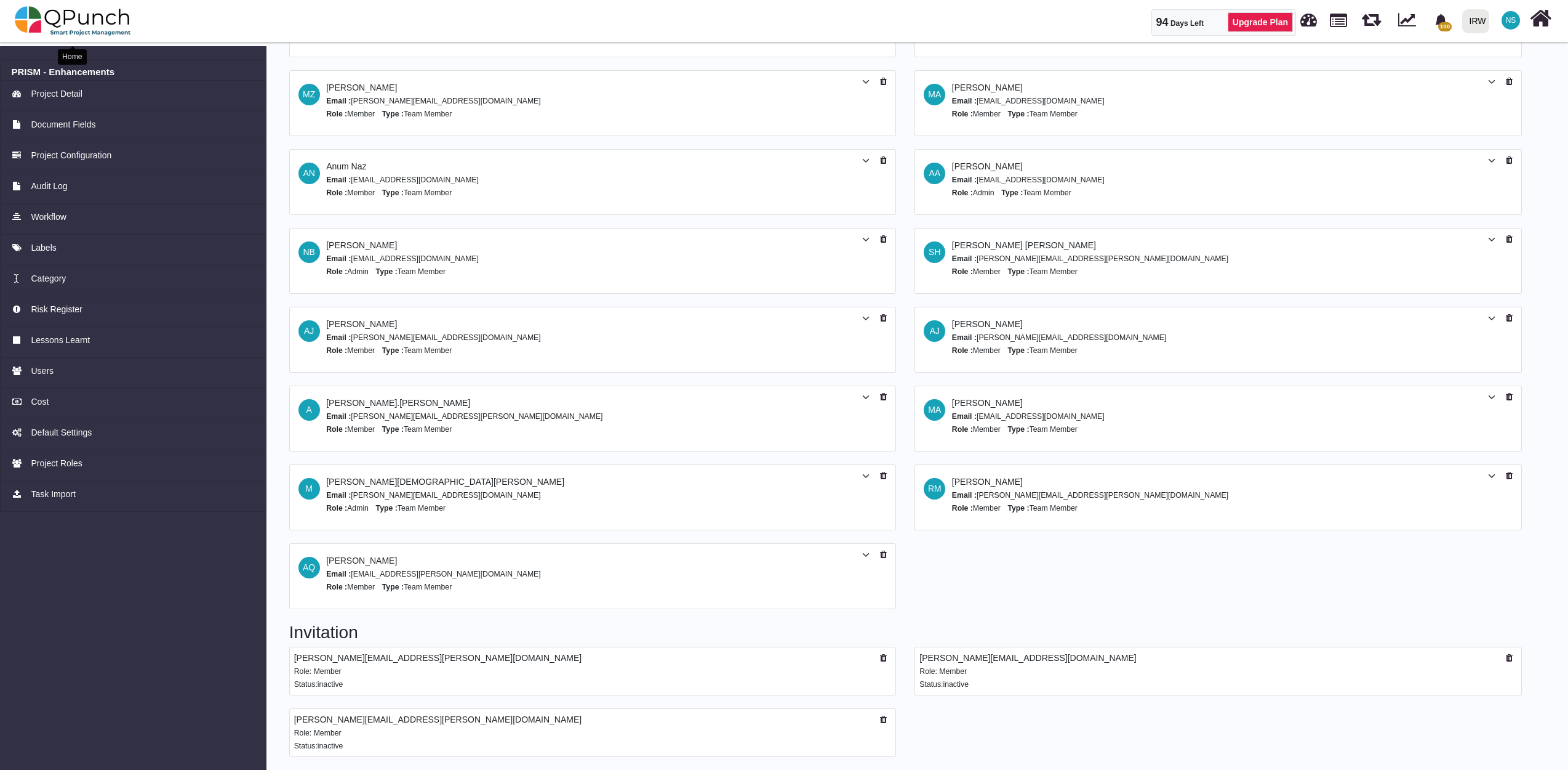
click at [103, 25] on img at bounding box center [72, 21] width 117 height 37
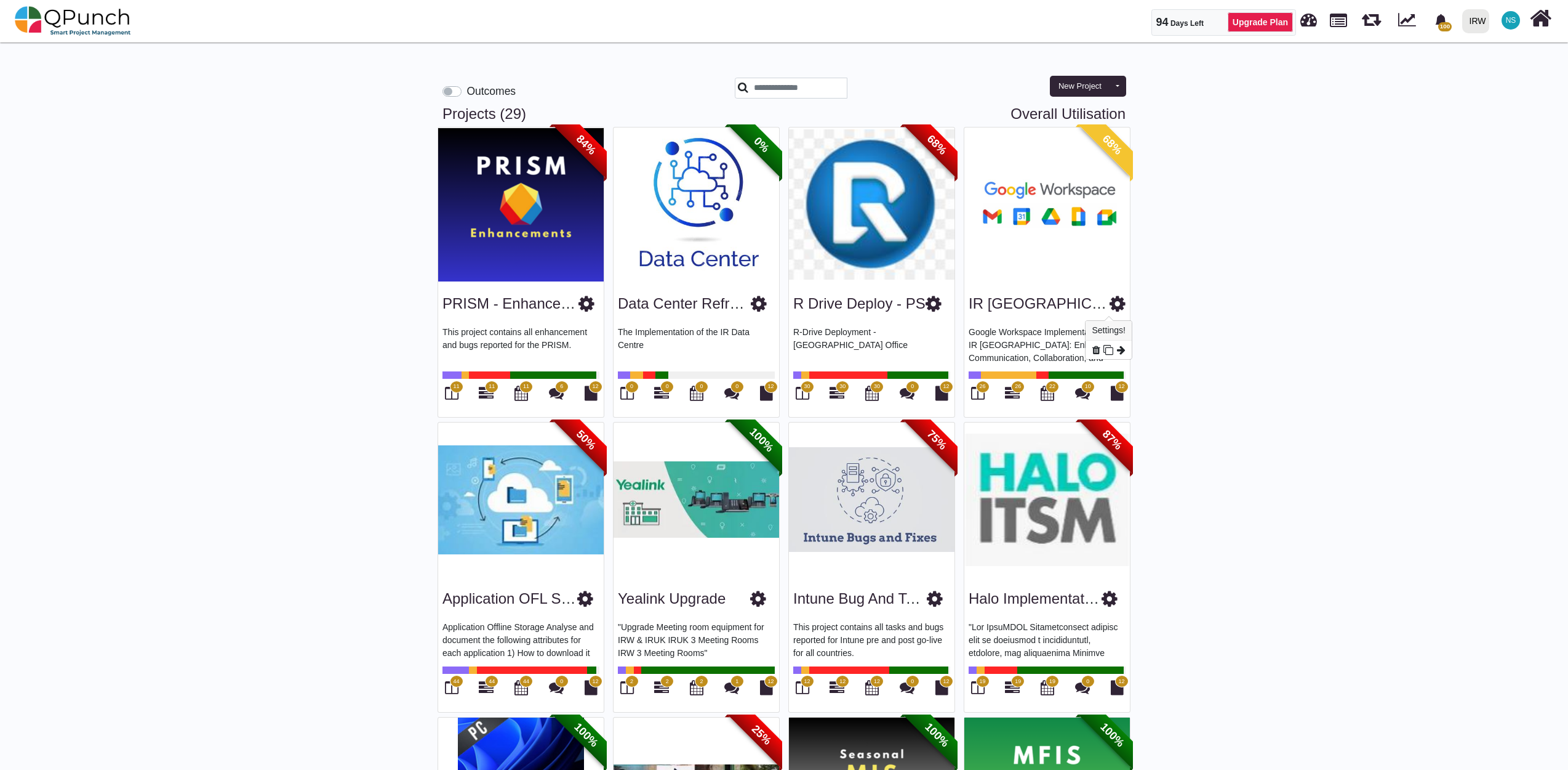
click at [1110, 303] on icon at bounding box center [1118, 304] width 16 height 18
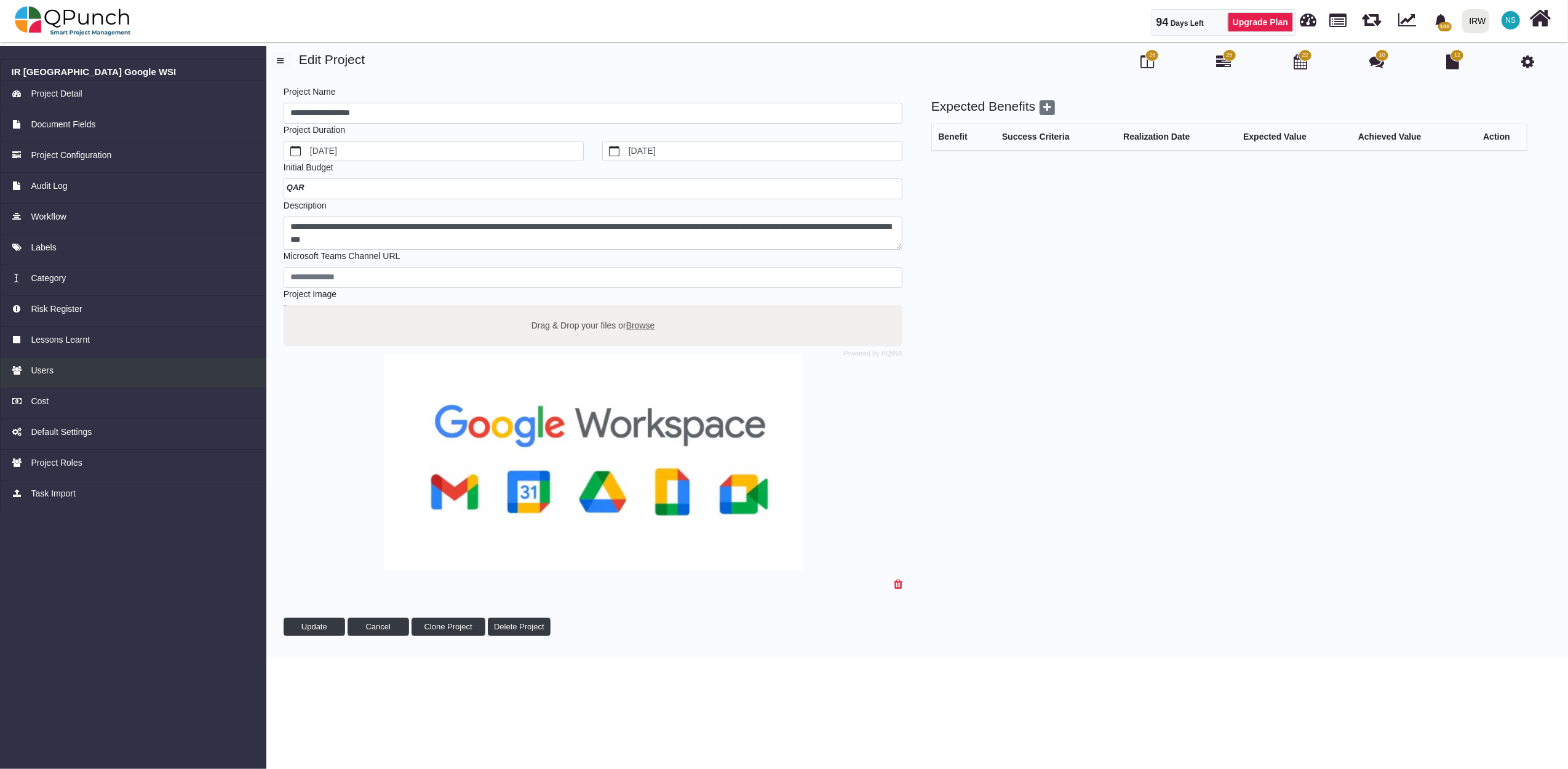
click at [47, 372] on span "Users" at bounding box center [42, 370] width 23 height 13
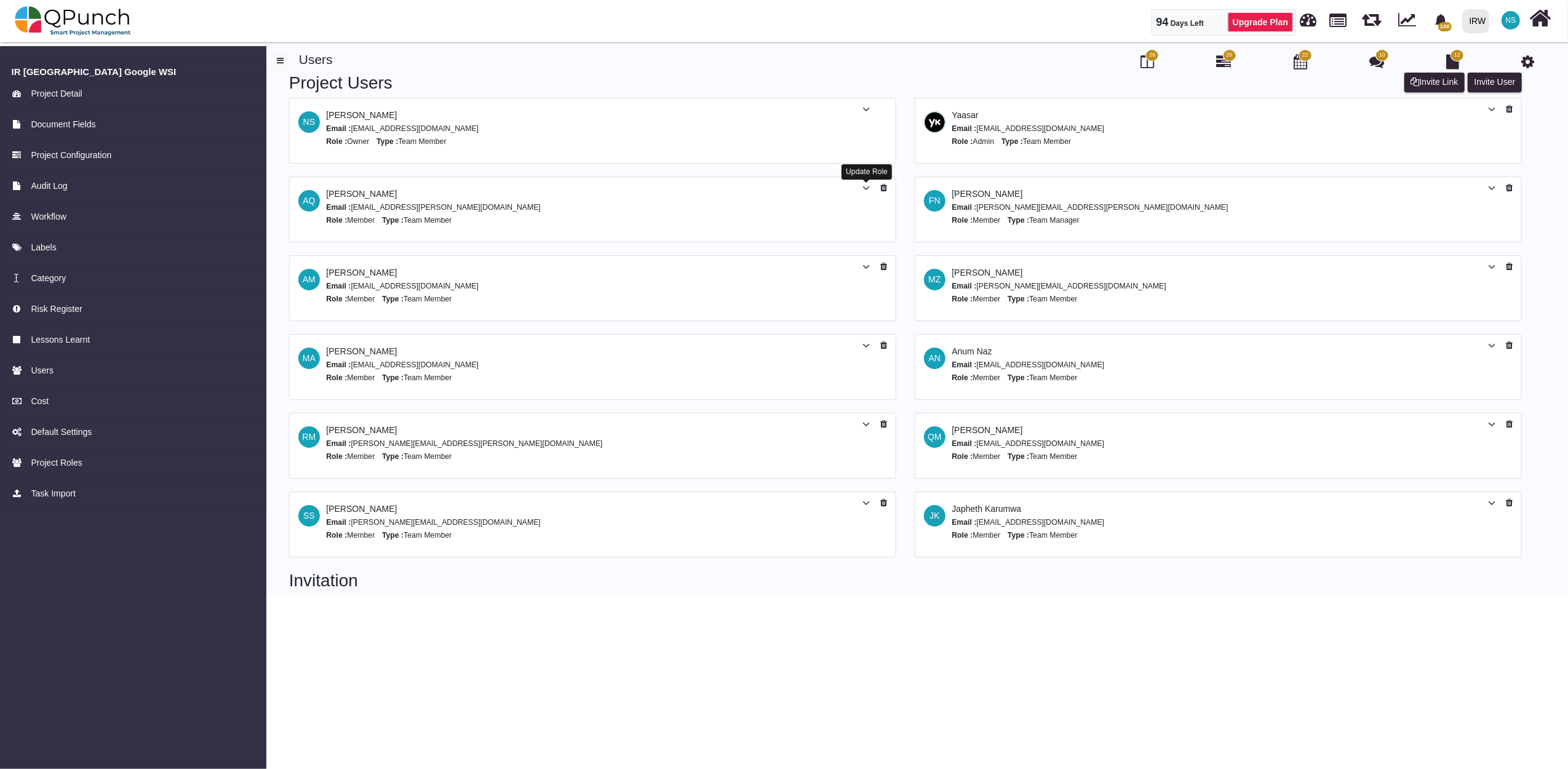
click at [869, 187] on icon at bounding box center [866, 188] width 7 height 9
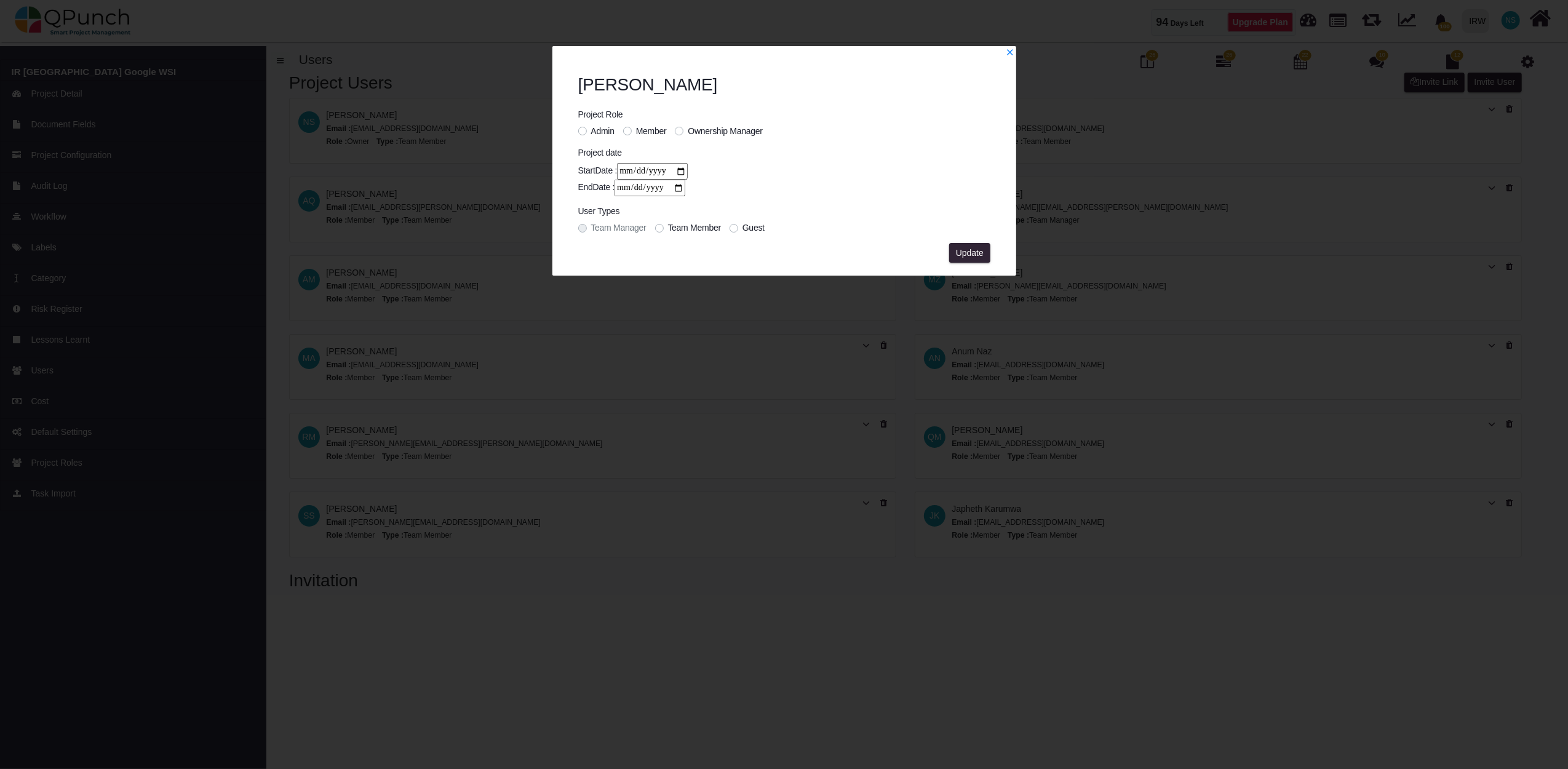
click at [635, 229] on span "Team Manager" at bounding box center [619, 227] width 55 height 10
click at [591, 133] on label "Admin" at bounding box center [603, 132] width 24 height 13
click at [977, 248] on span "Update" at bounding box center [970, 253] width 28 height 10
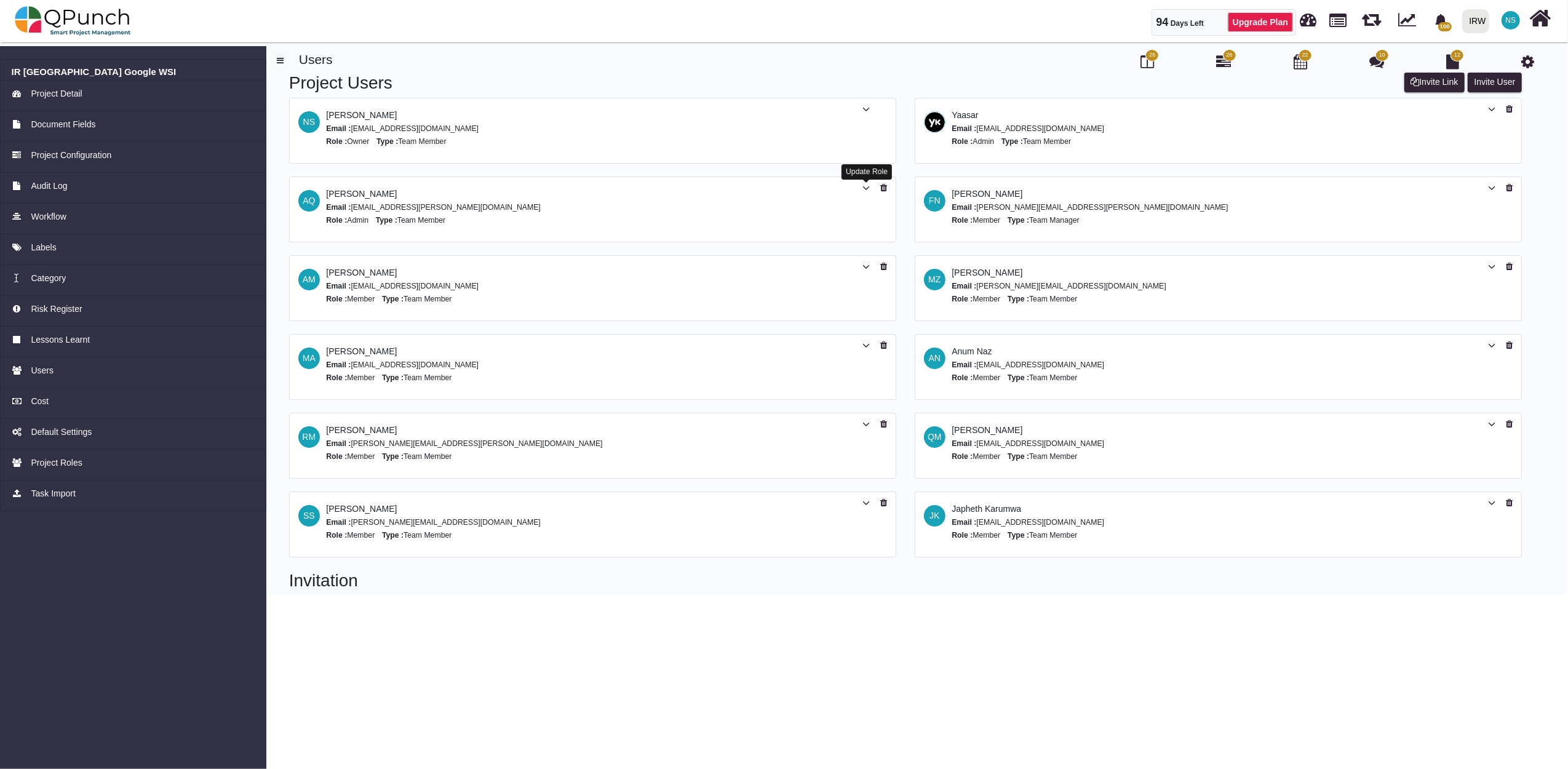
click at [865, 191] on icon at bounding box center [866, 188] width 7 height 9
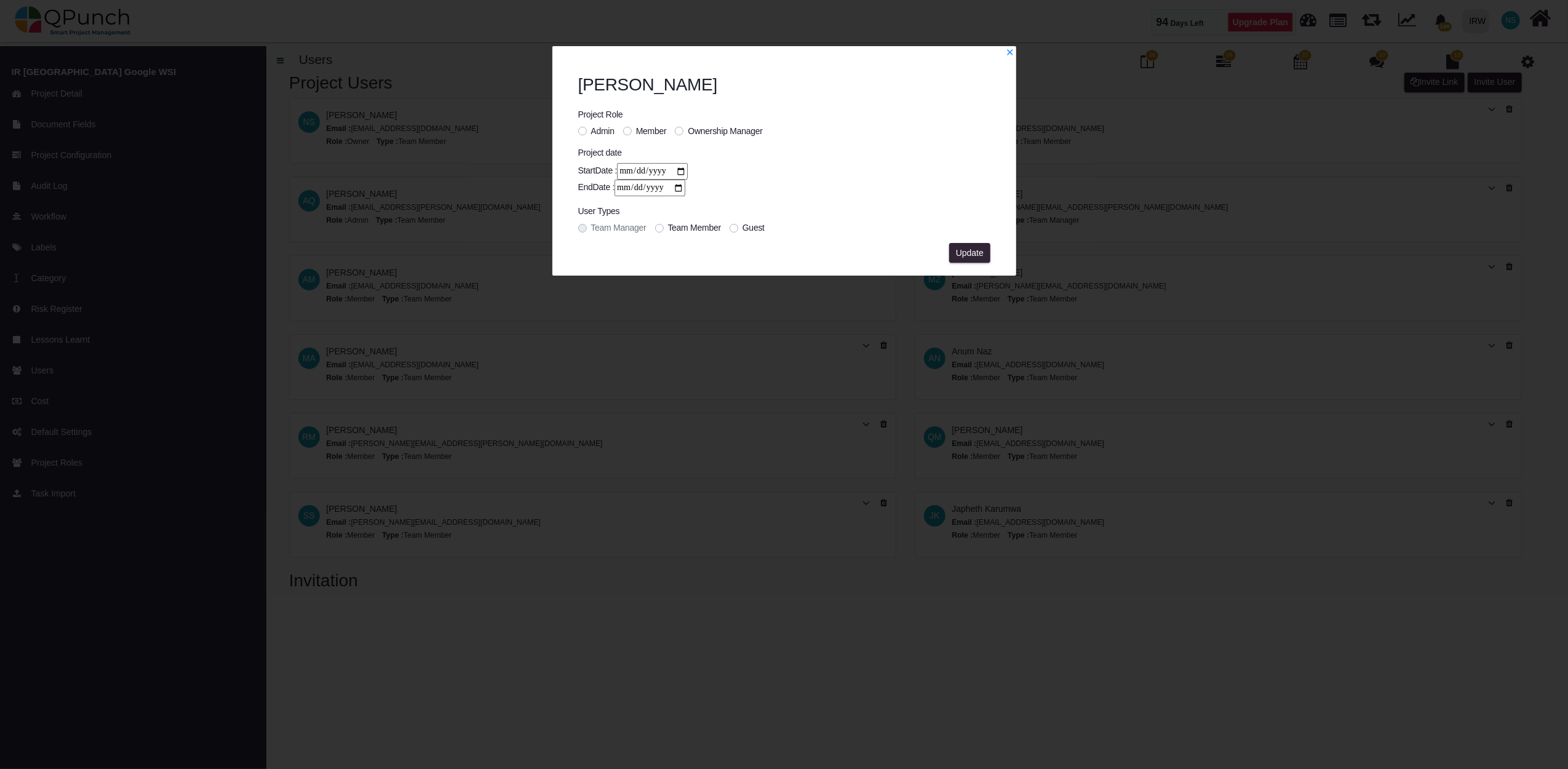
click at [719, 133] on span "Ownership Manager" at bounding box center [724, 131] width 74 height 10
click at [591, 131] on label "Admin" at bounding box center [603, 132] width 24 height 13
click at [975, 252] on span "Update" at bounding box center [970, 253] width 28 height 10
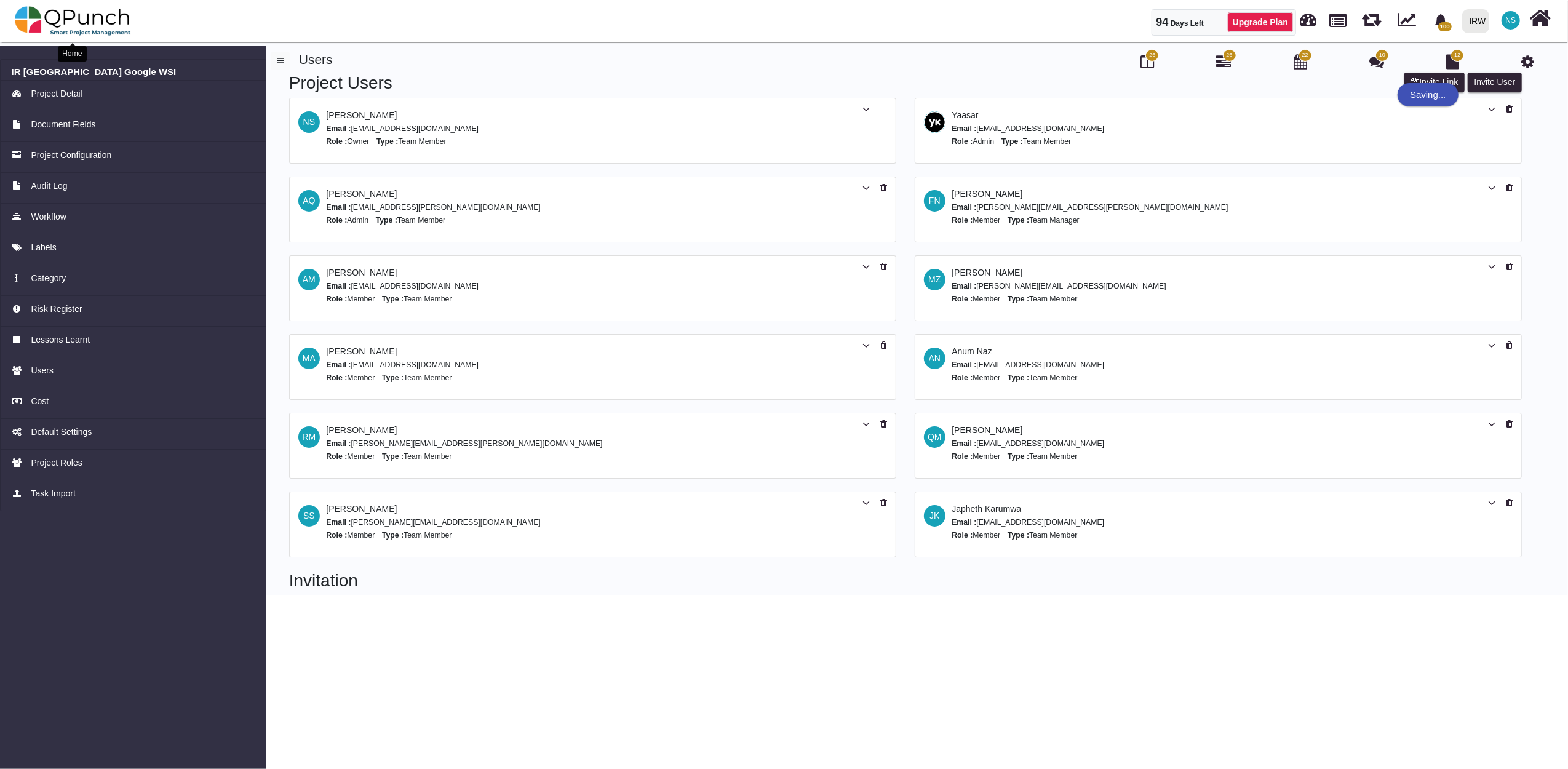
click at [95, 31] on img at bounding box center [72, 21] width 116 height 37
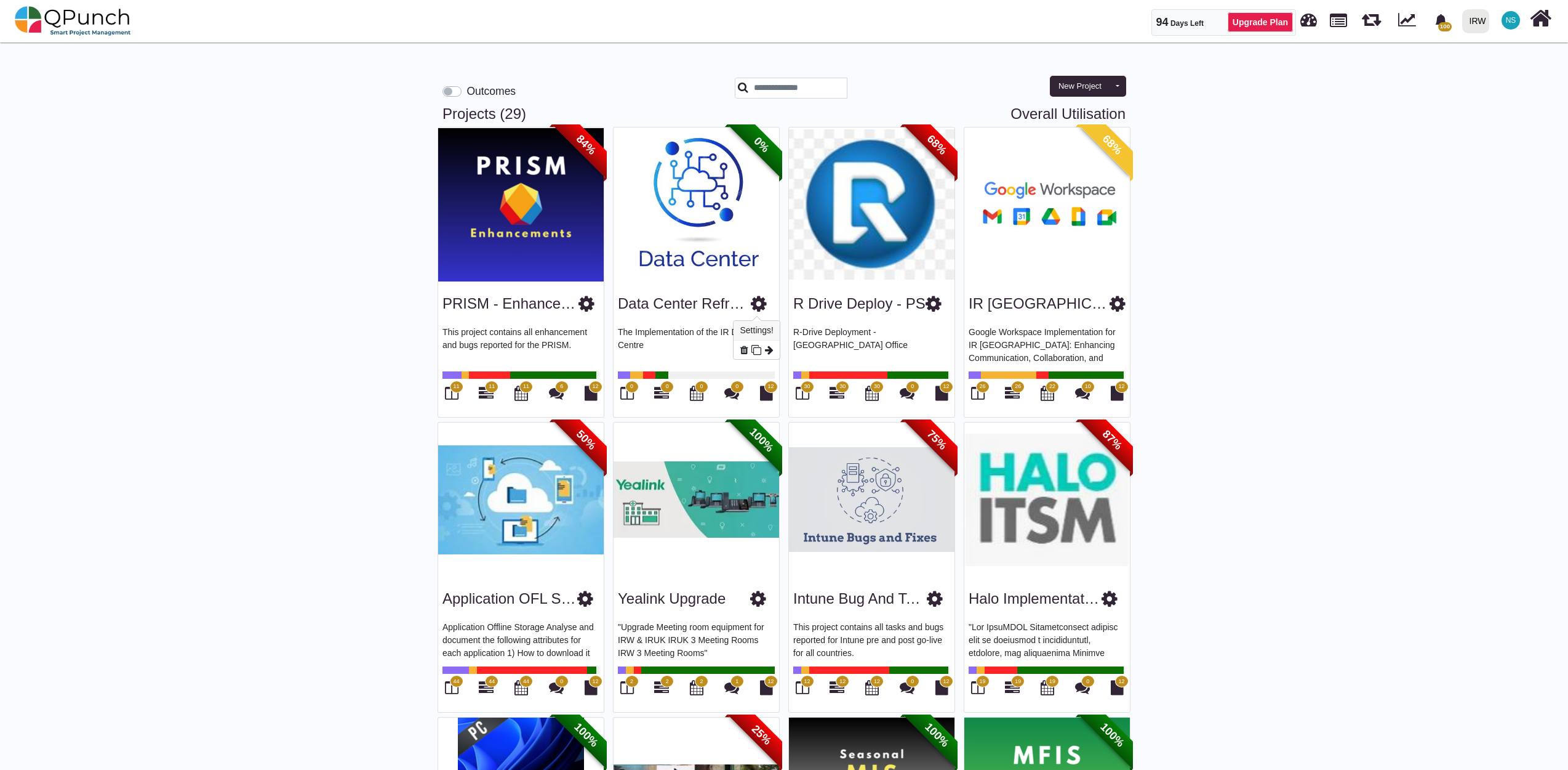
click at [757, 306] on icon at bounding box center [759, 304] width 16 height 18
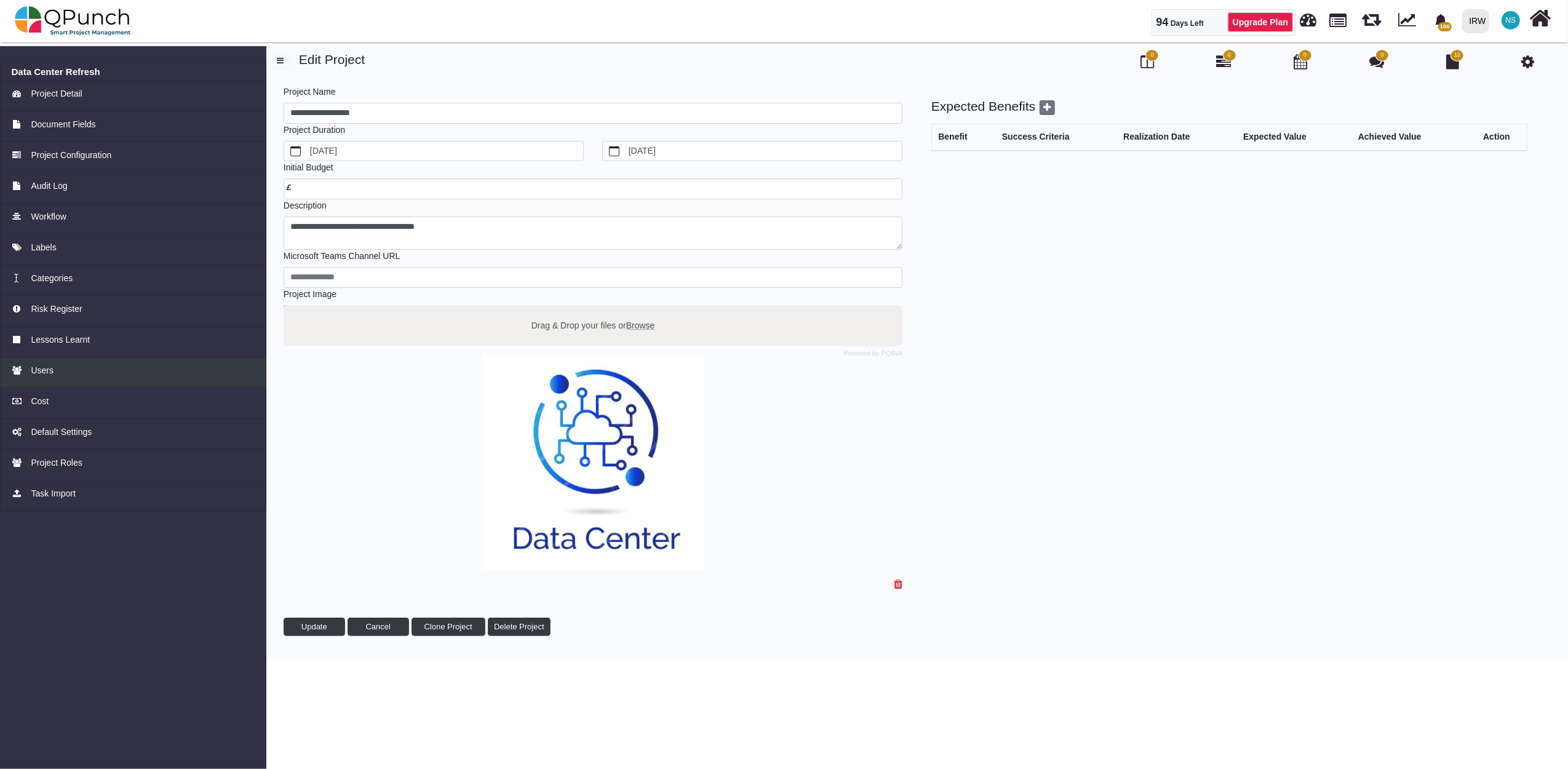
click at [45, 368] on span "Users" at bounding box center [42, 370] width 23 height 13
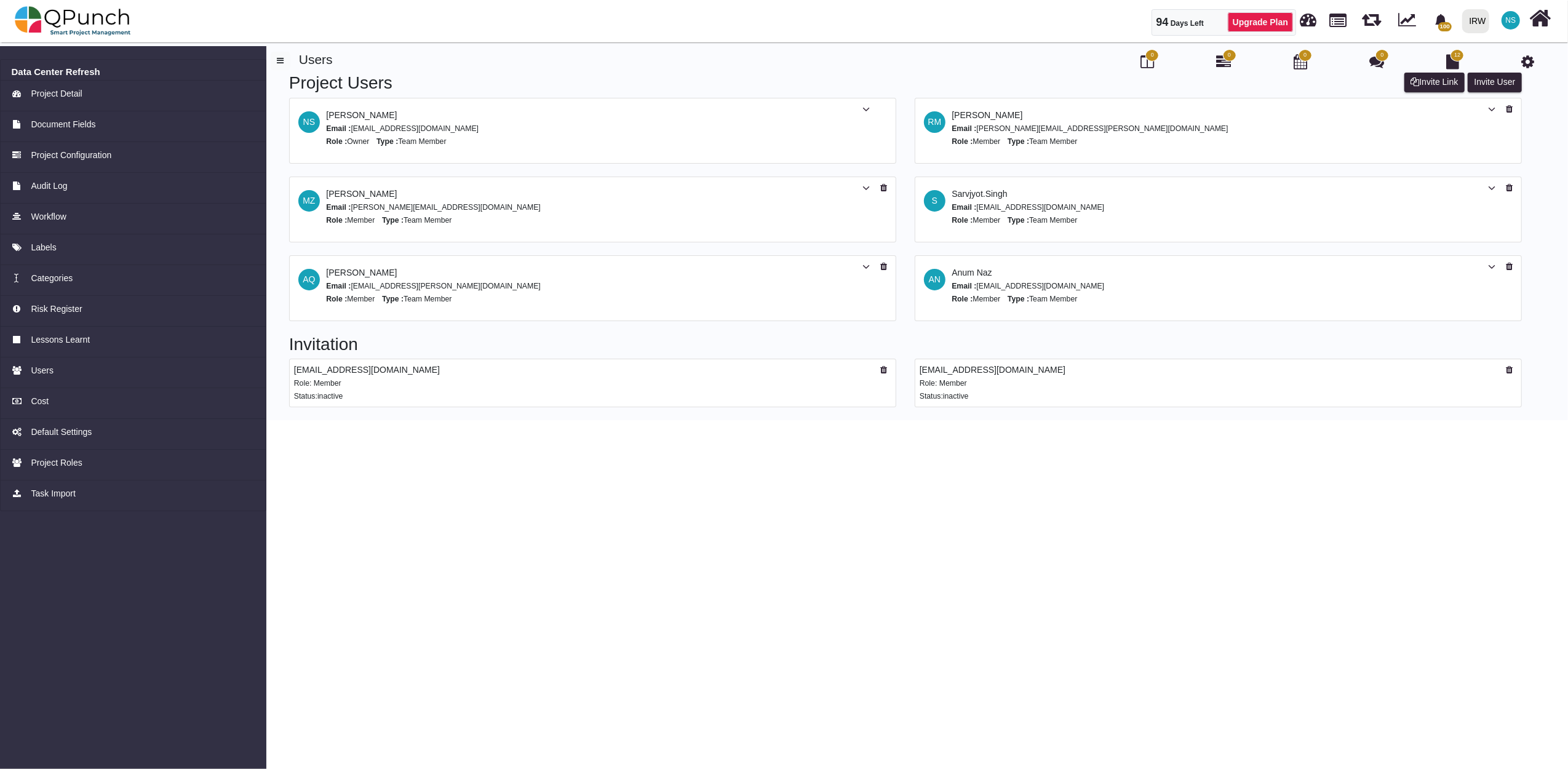
click at [863, 264] on icon at bounding box center [866, 266] width 7 height 9
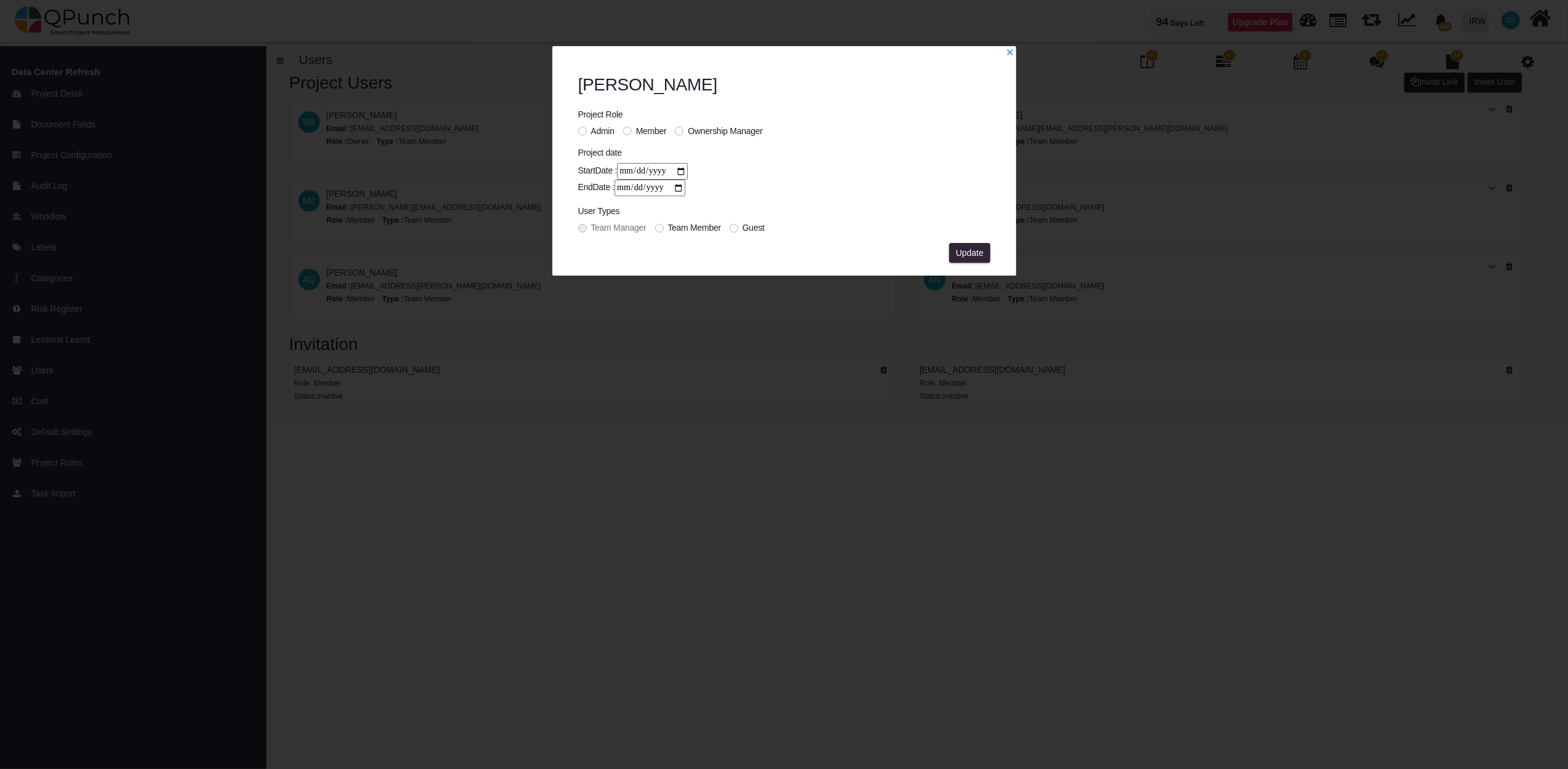
click at [597, 129] on span "Admin" at bounding box center [603, 131] width 24 height 10
click at [965, 251] on span "Update" at bounding box center [970, 253] width 28 height 10
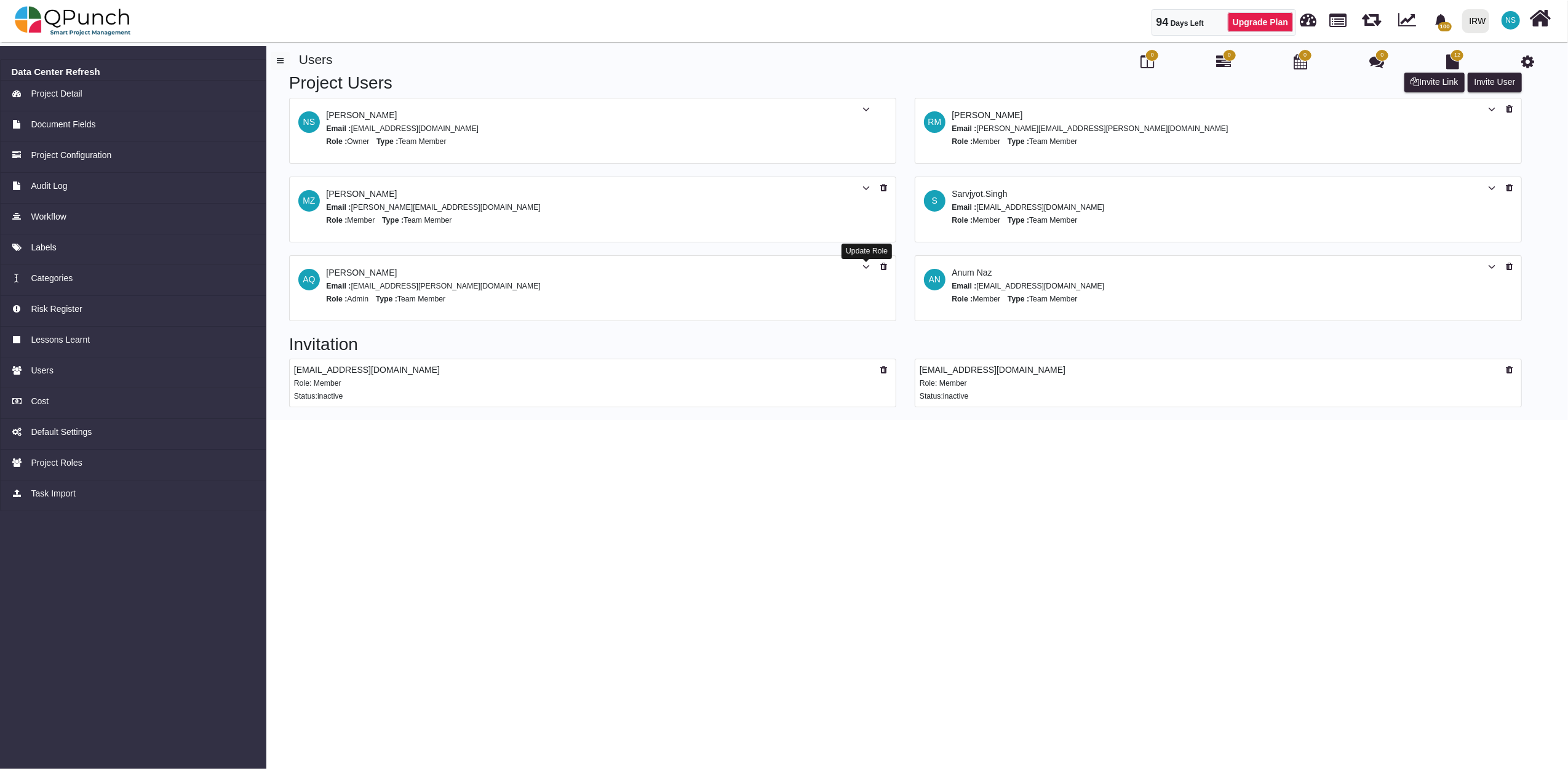
click at [863, 266] on icon at bounding box center [866, 266] width 7 height 9
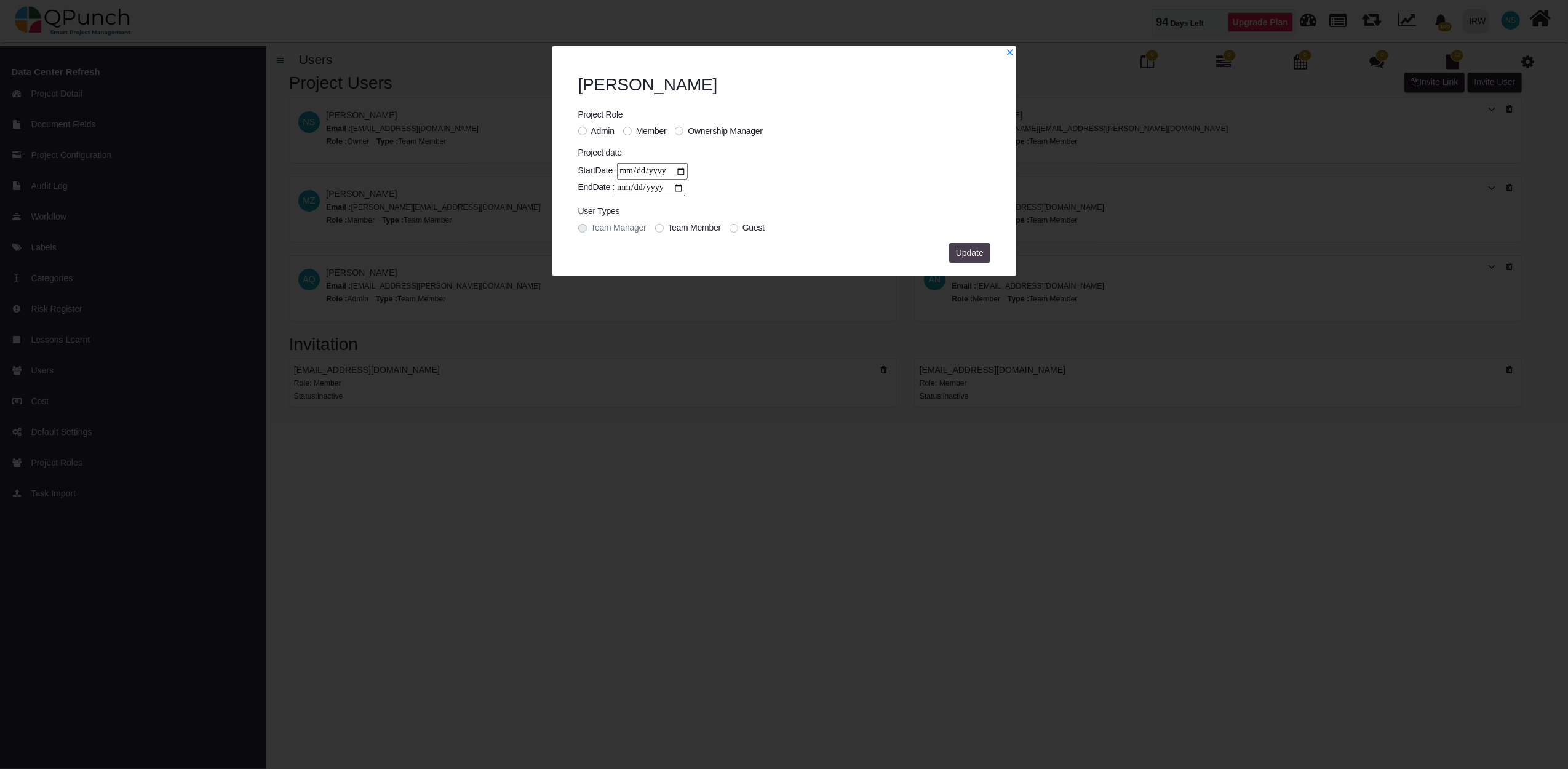
click at [966, 252] on span "Update" at bounding box center [970, 253] width 28 height 10
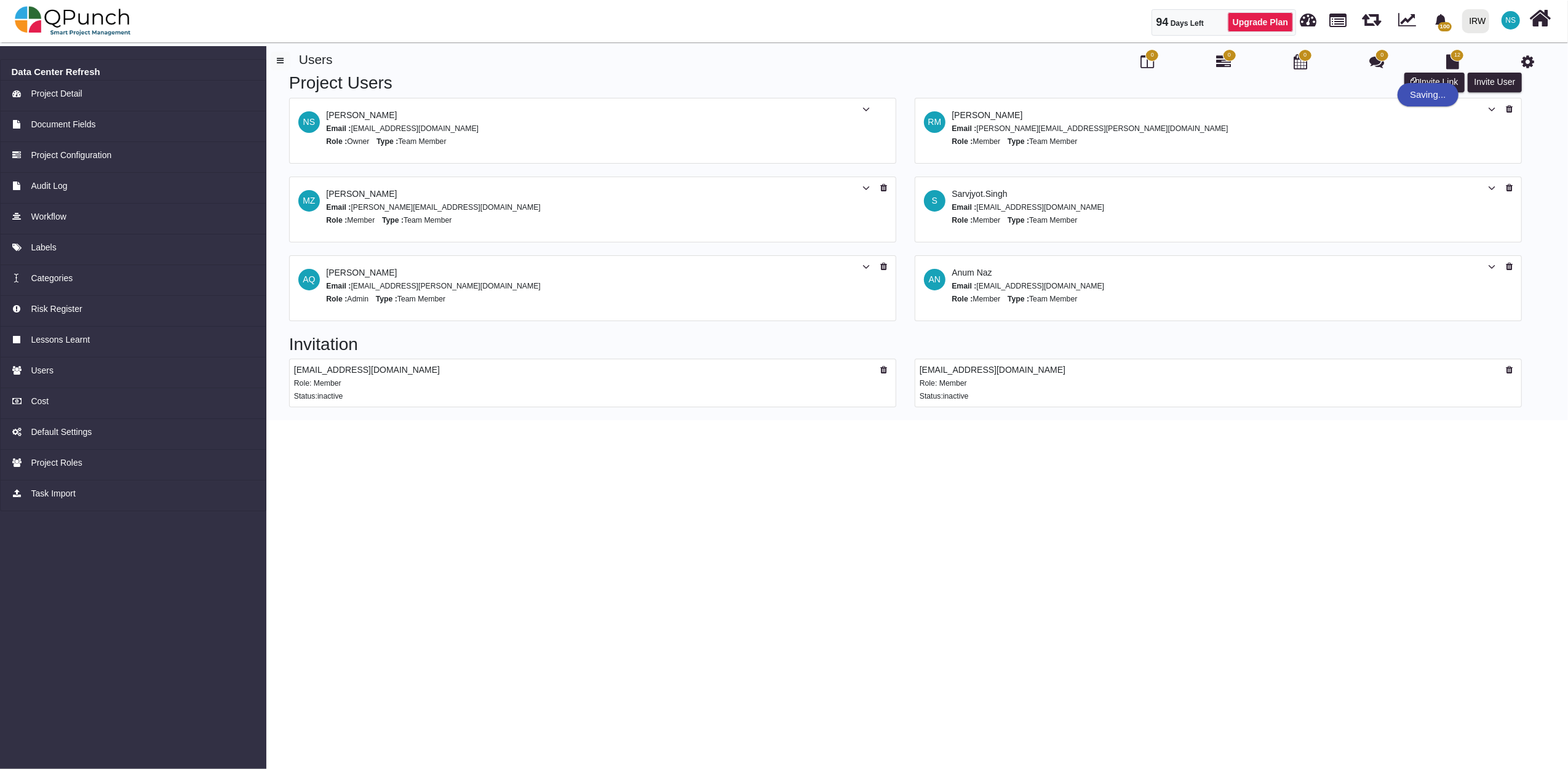
click at [77, 23] on img at bounding box center [72, 21] width 116 height 37
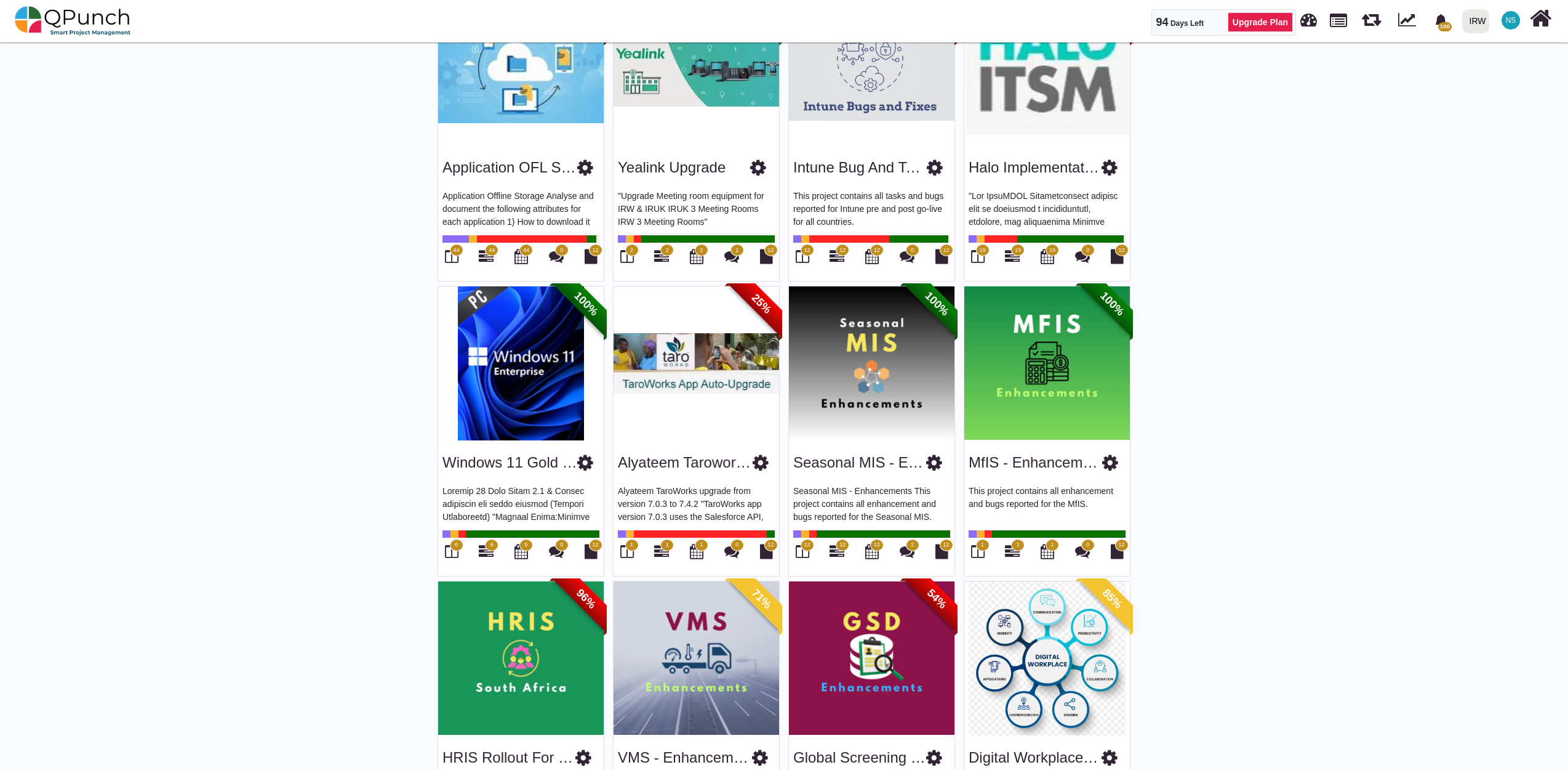
scroll to position [684, 0]
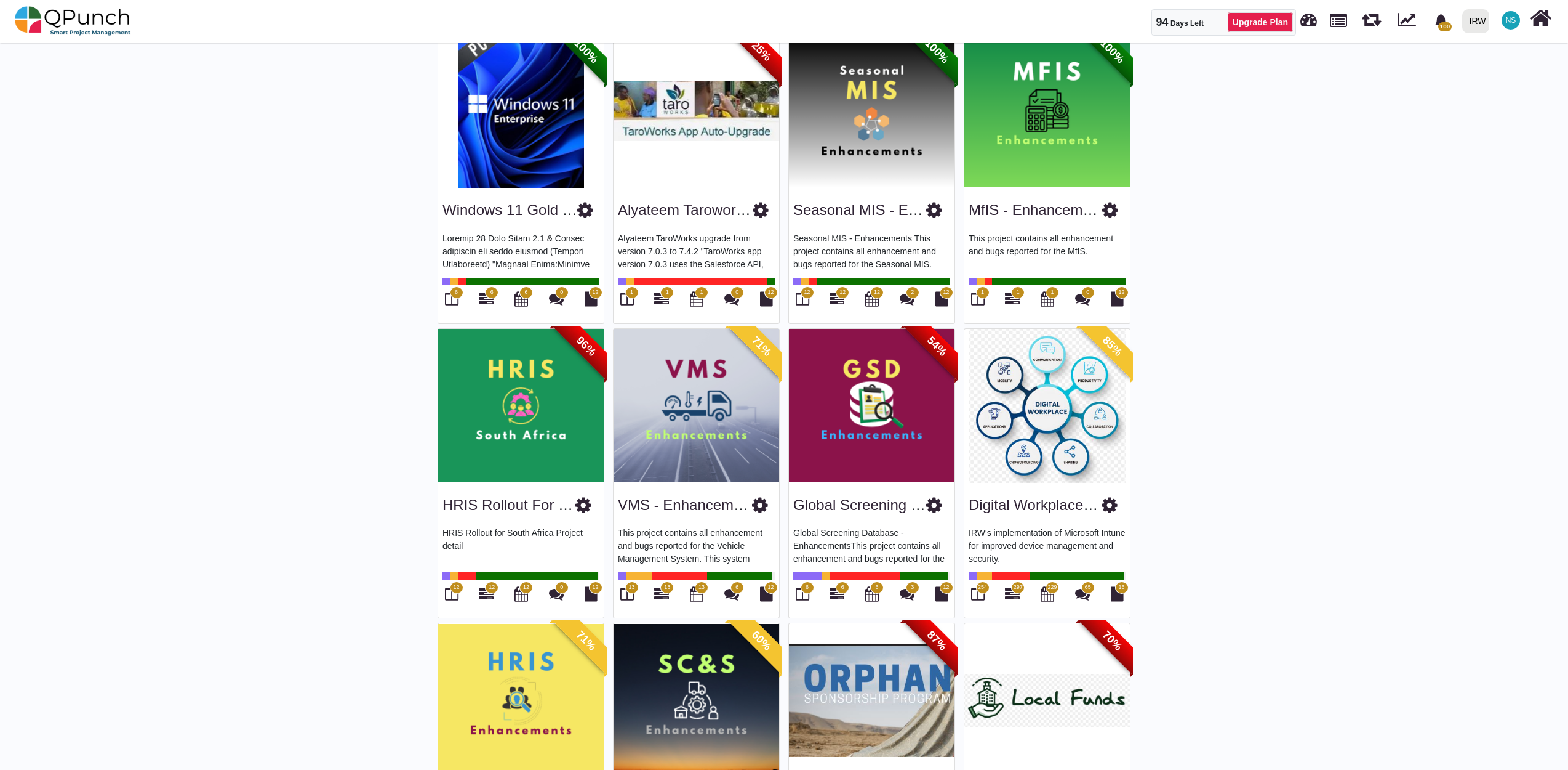
click at [1055, 405] on img at bounding box center [1047, 406] width 165 height 154
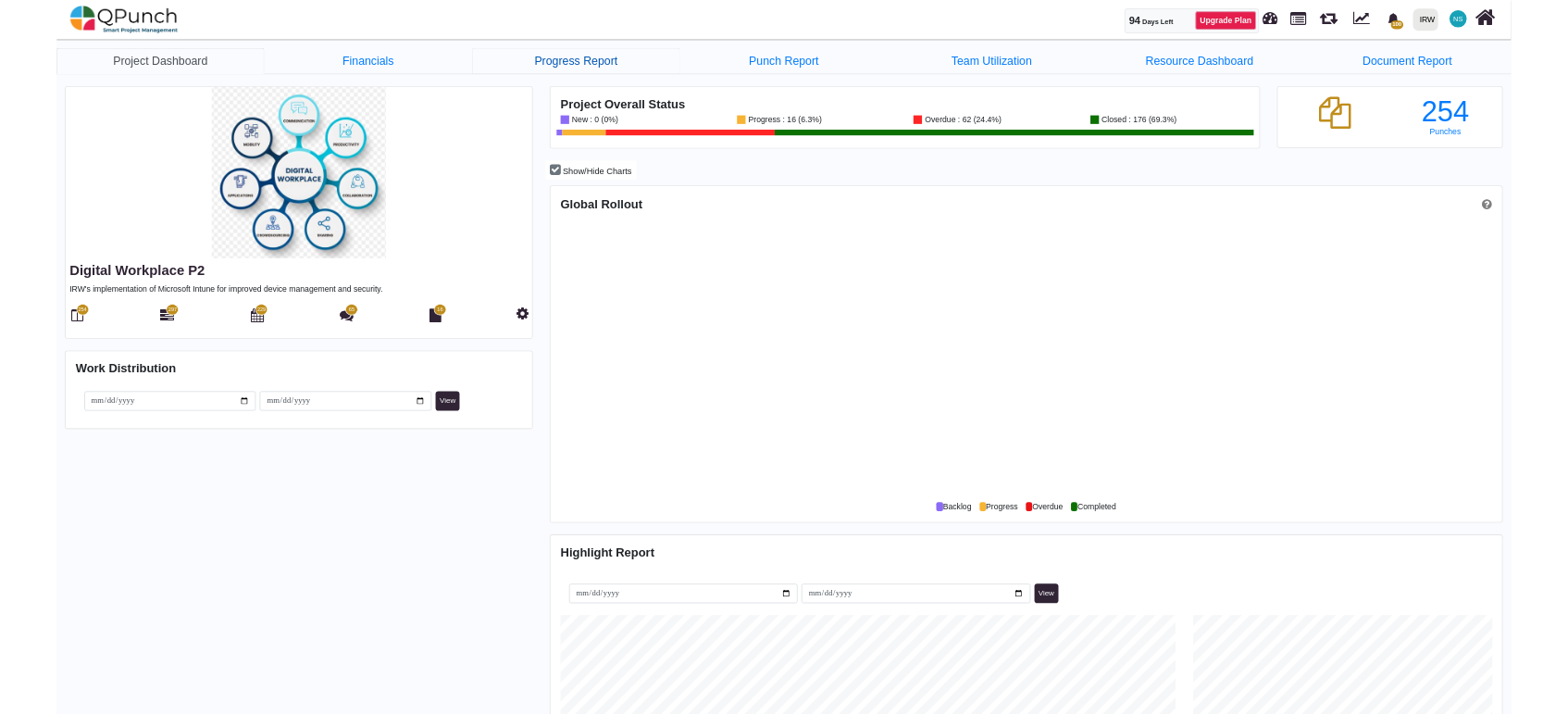
scroll to position [497, 512]
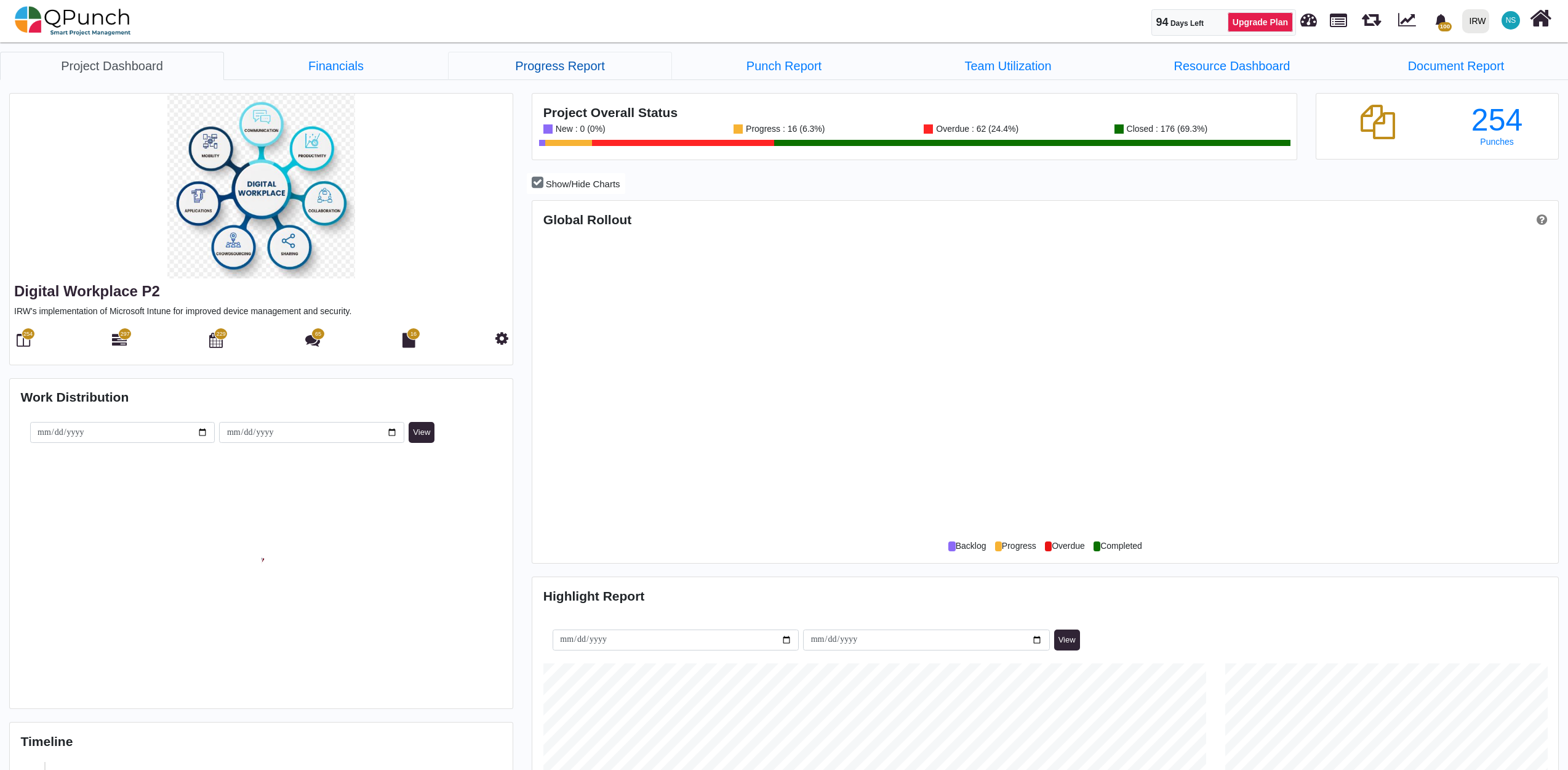
click at [562, 64] on link "Progress Report" at bounding box center [560, 66] width 224 height 28
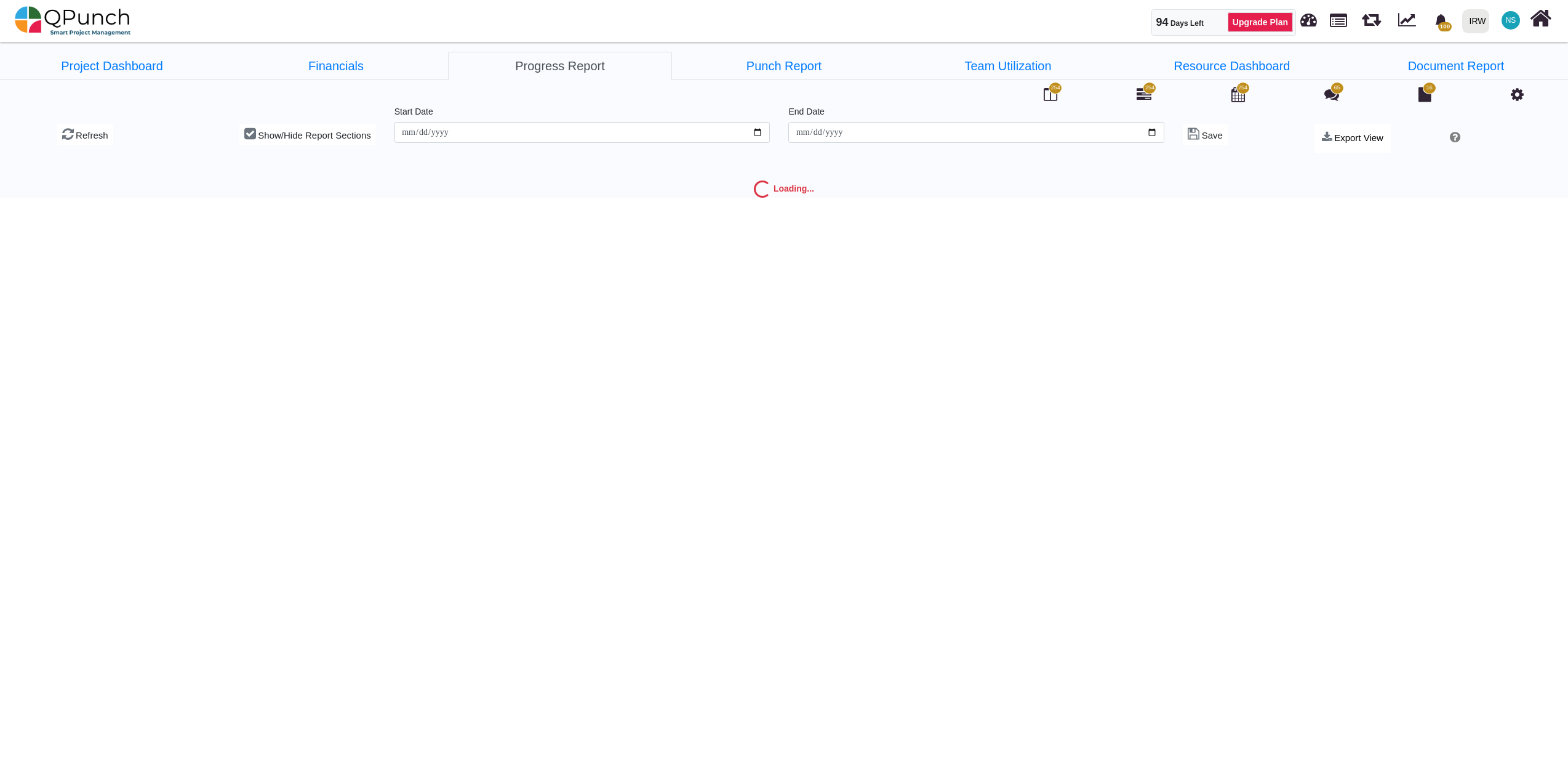
type input "**********"
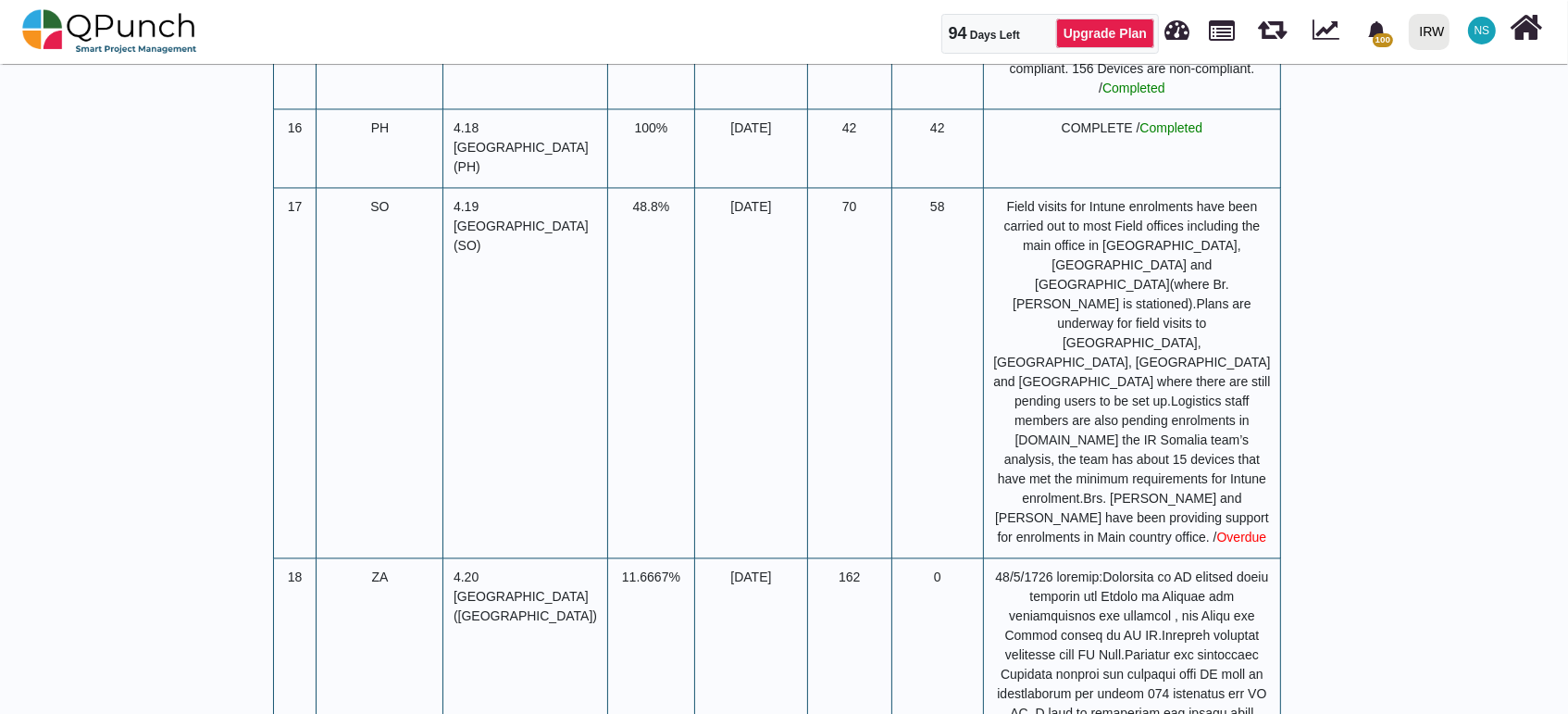
scroll to position [3579, 0]
